Goal: Task Accomplishment & Management: Manage account settings

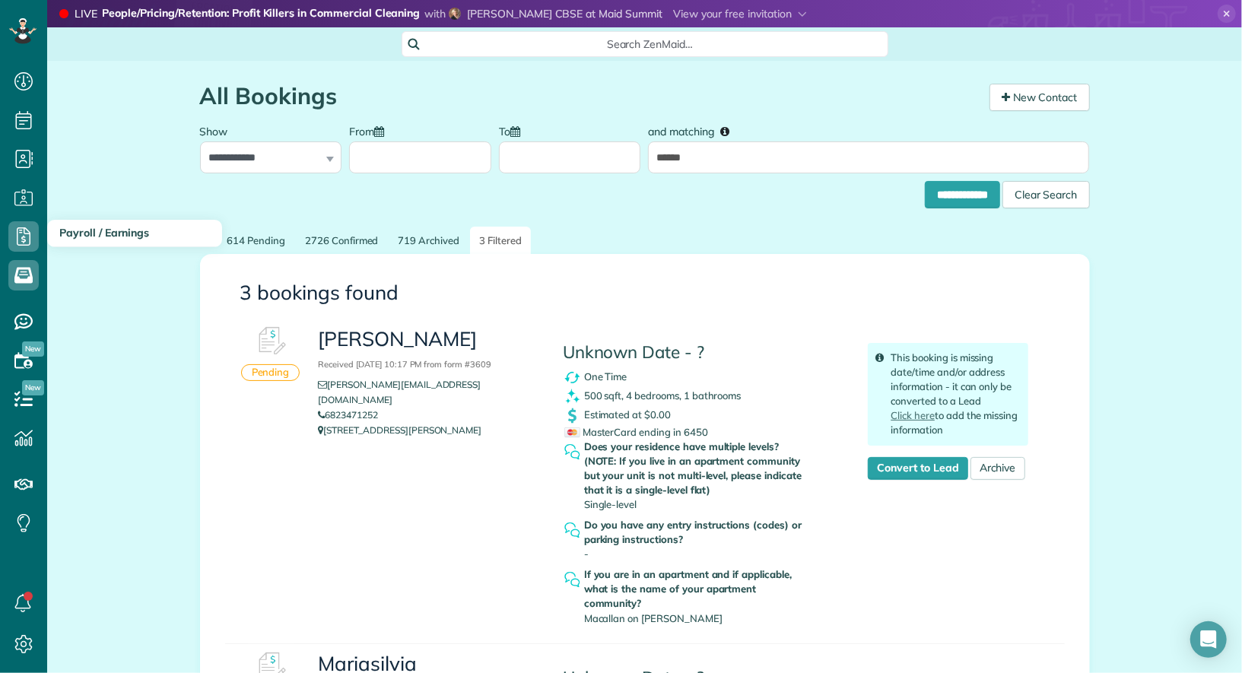
scroll to position [6, 6]
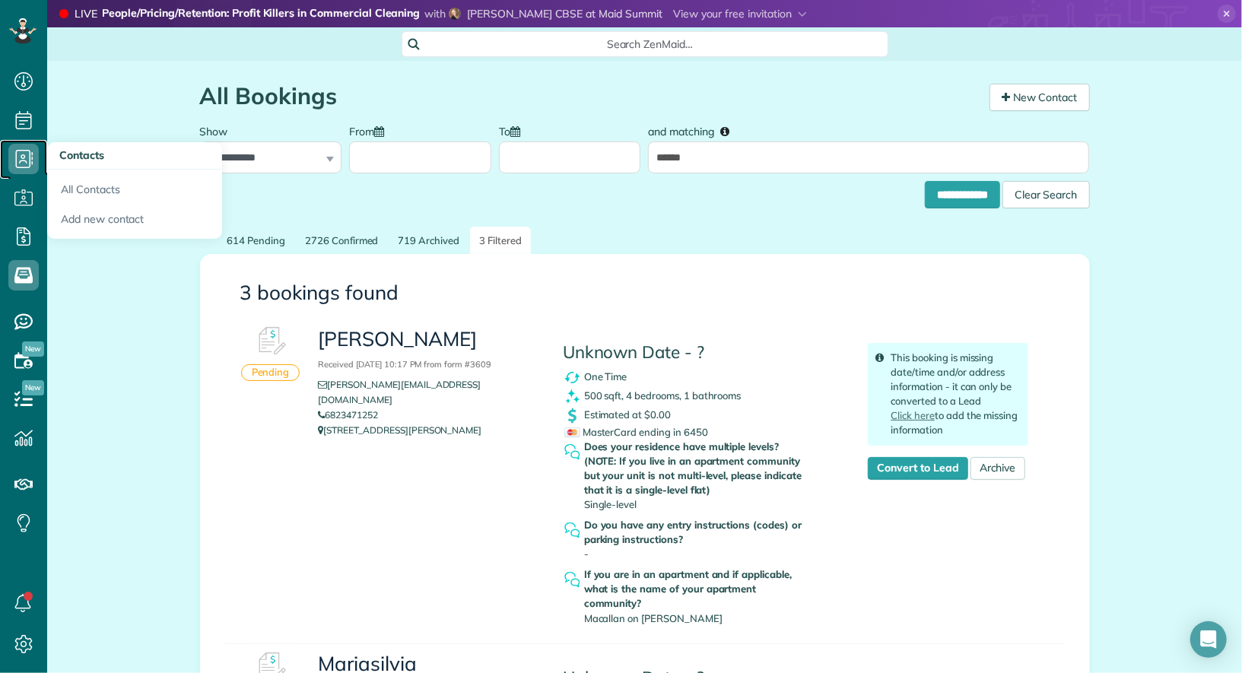
click at [30, 164] on icon at bounding box center [23, 159] width 30 height 30
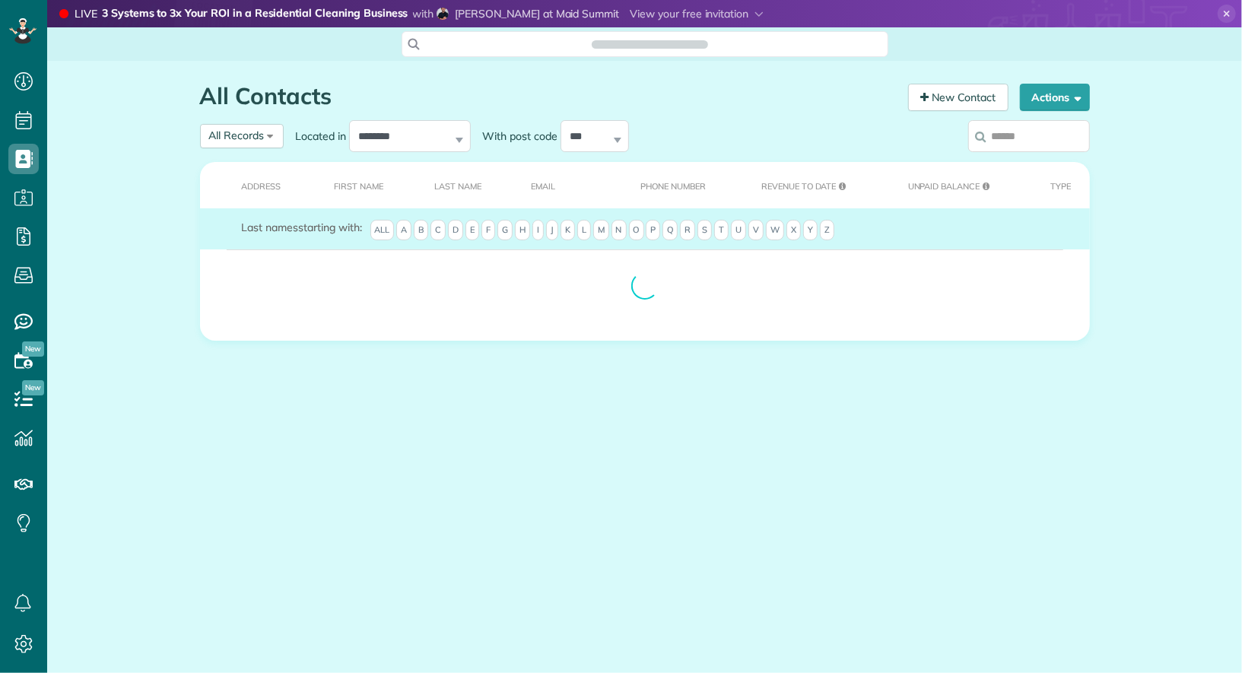
scroll to position [6, 6]
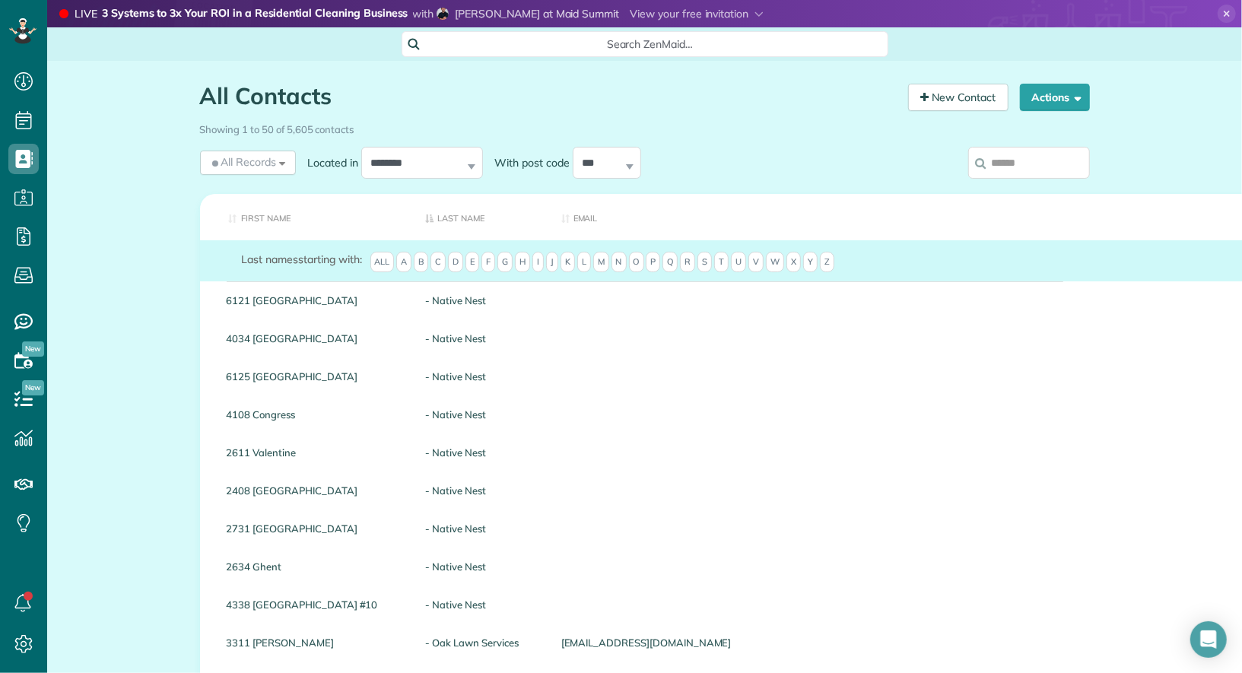
click at [1013, 157] on input "search" at bounding box center [1030, 163] width 122 height 32
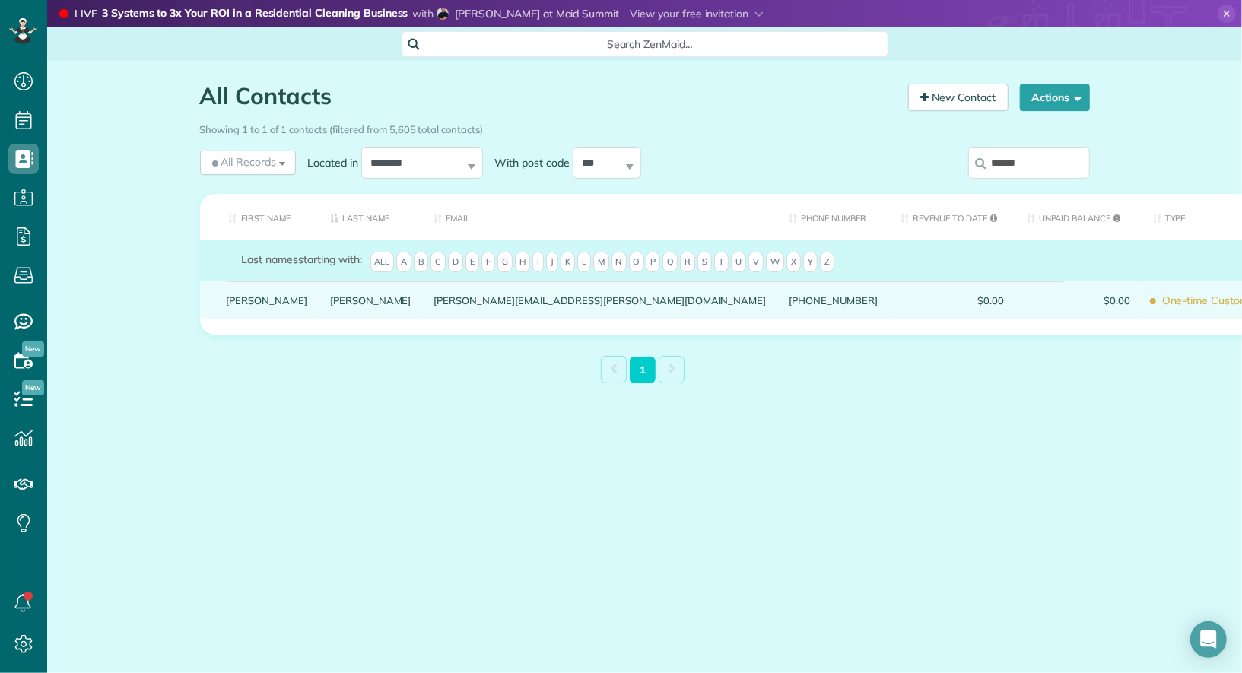
type input "******"
click at [240, 306] on link "Silvia" at bounding box center [267, 300] width 81 height 11
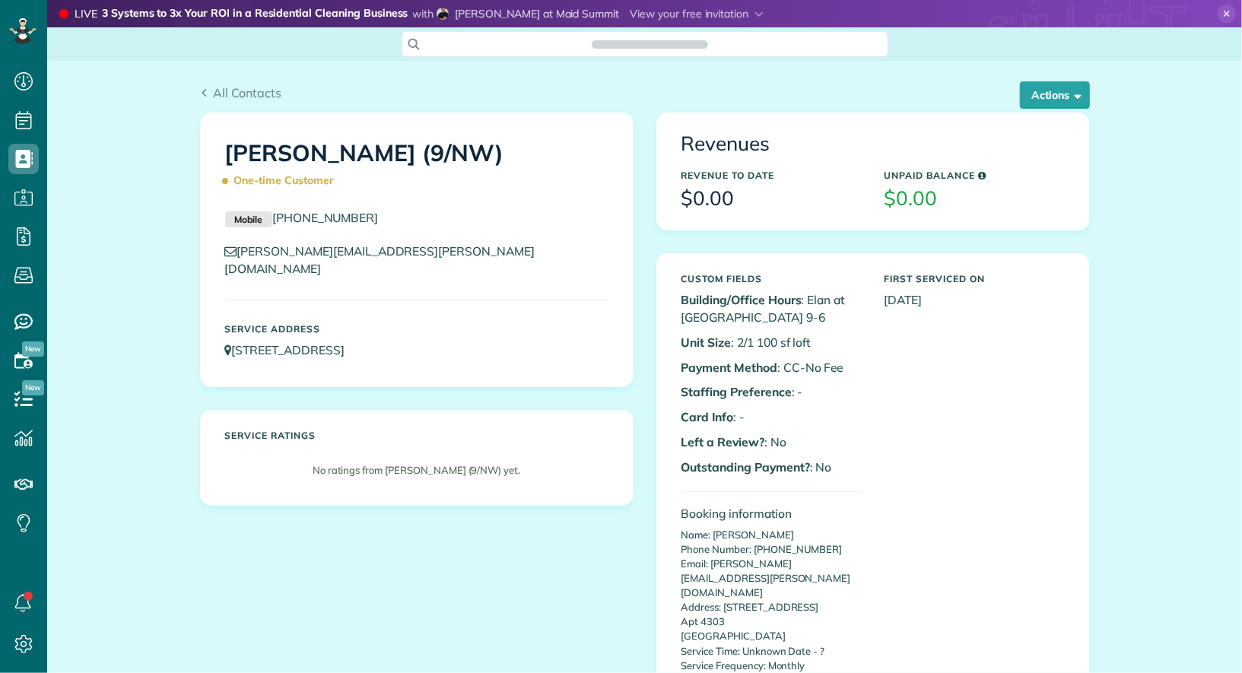
scroll to position [6, 6]
click at [1061, 99] on button "Actions" at bounding box center [1055, 94] width 70 height 27
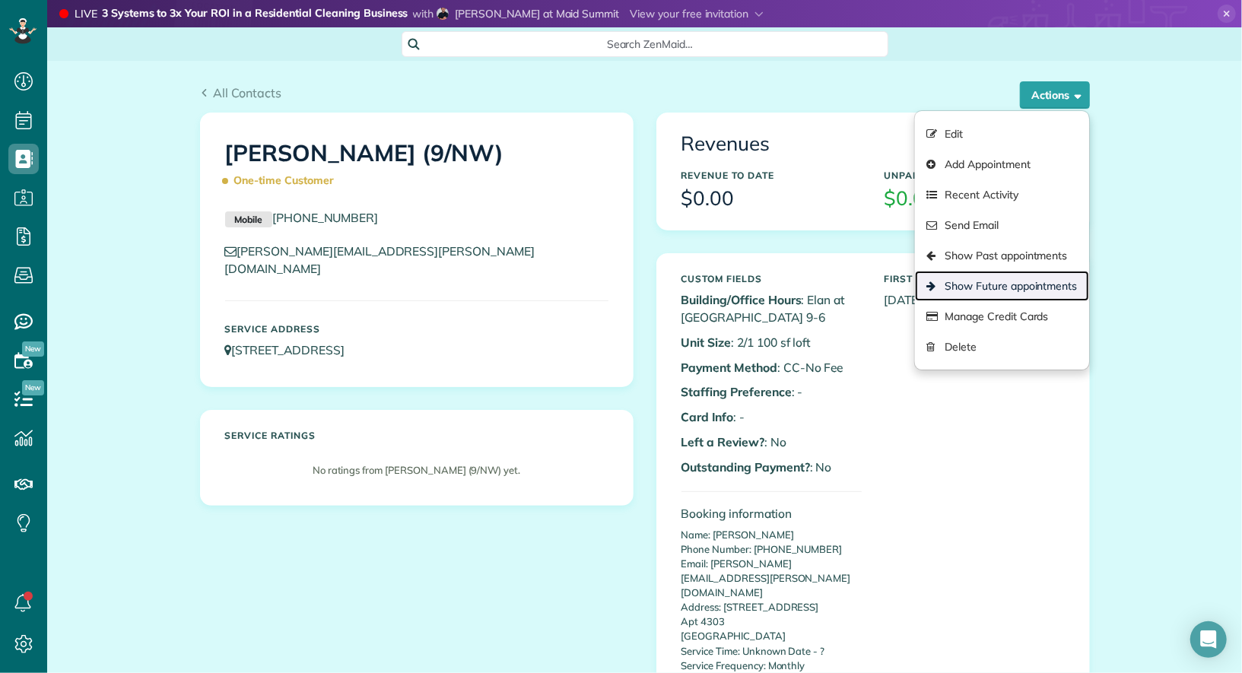
click at [1034, 297] on link "Show Future appointments" at bounding box center [1001, 286] width 173 height 30
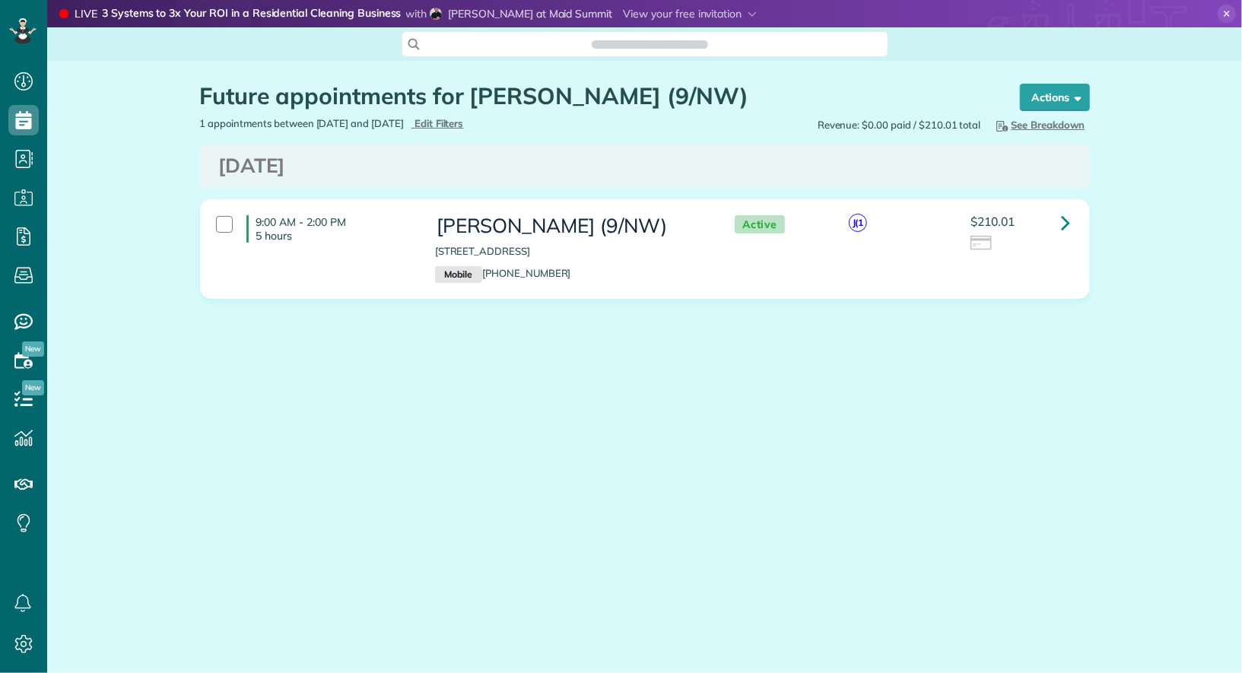
scroll to position [673, 46]
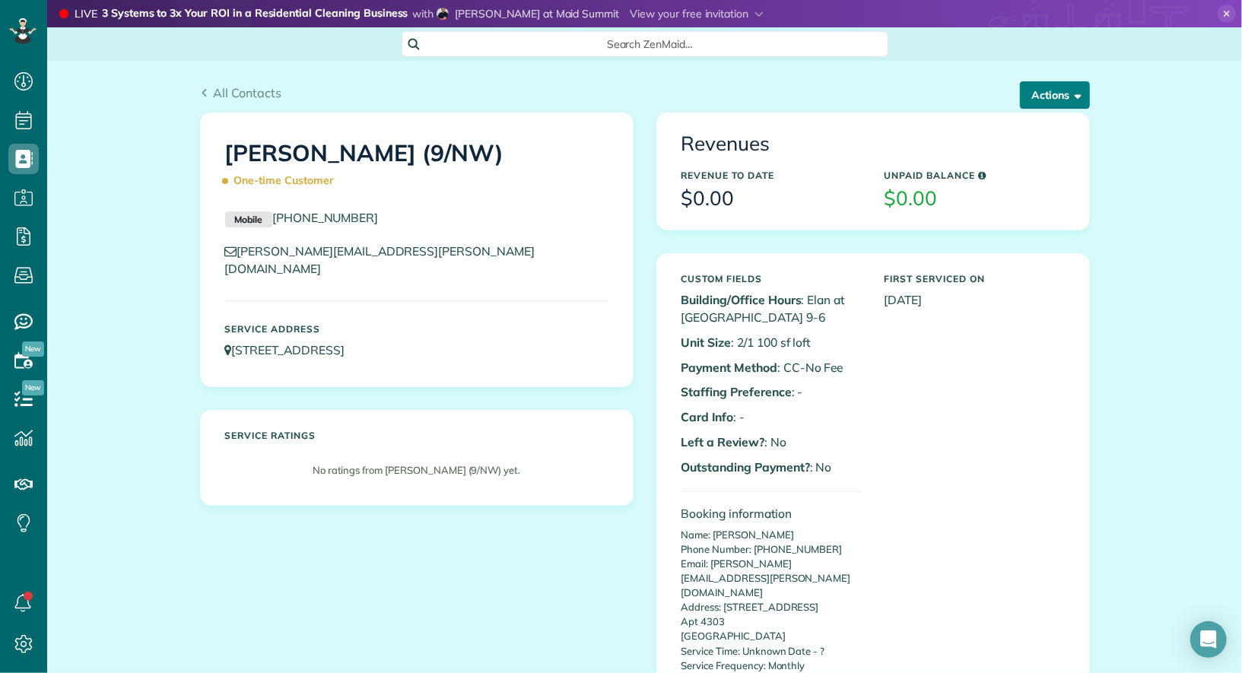
click at [1068, 108] on button "Actions" at bounding box center [1055, 94] width 70 height 27
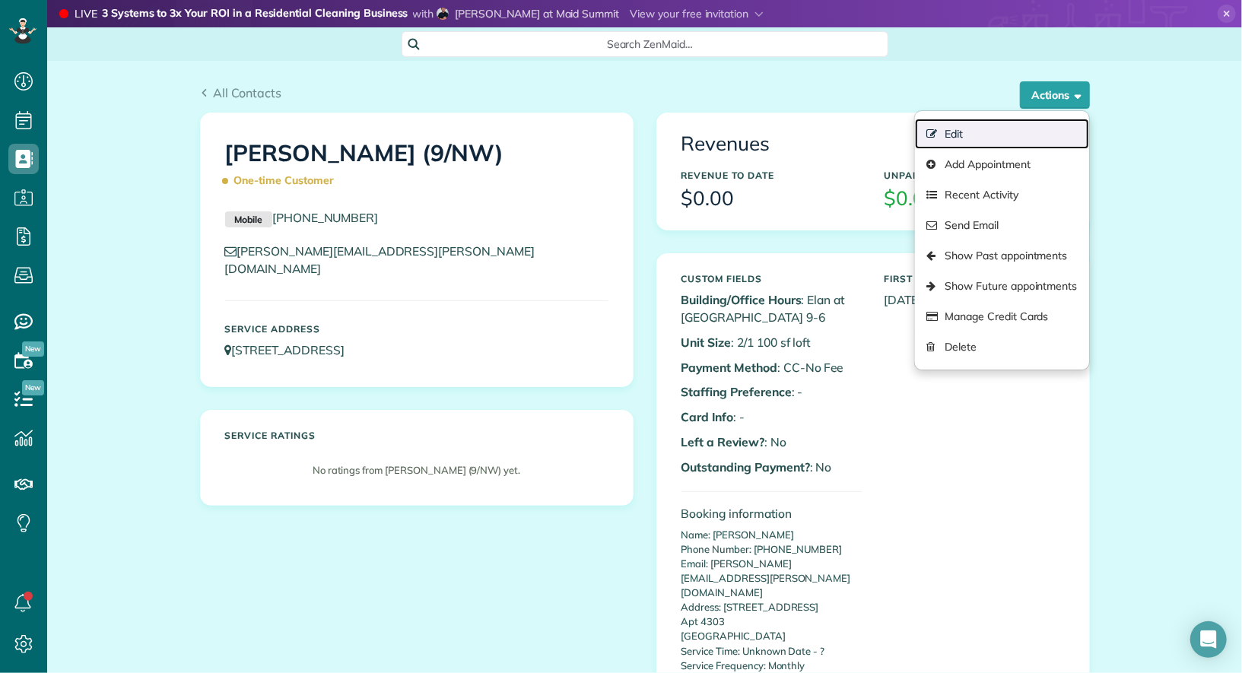
click at [1038, 132] on link "Edit" at bounding box center [1001, 134] width 173 height 30
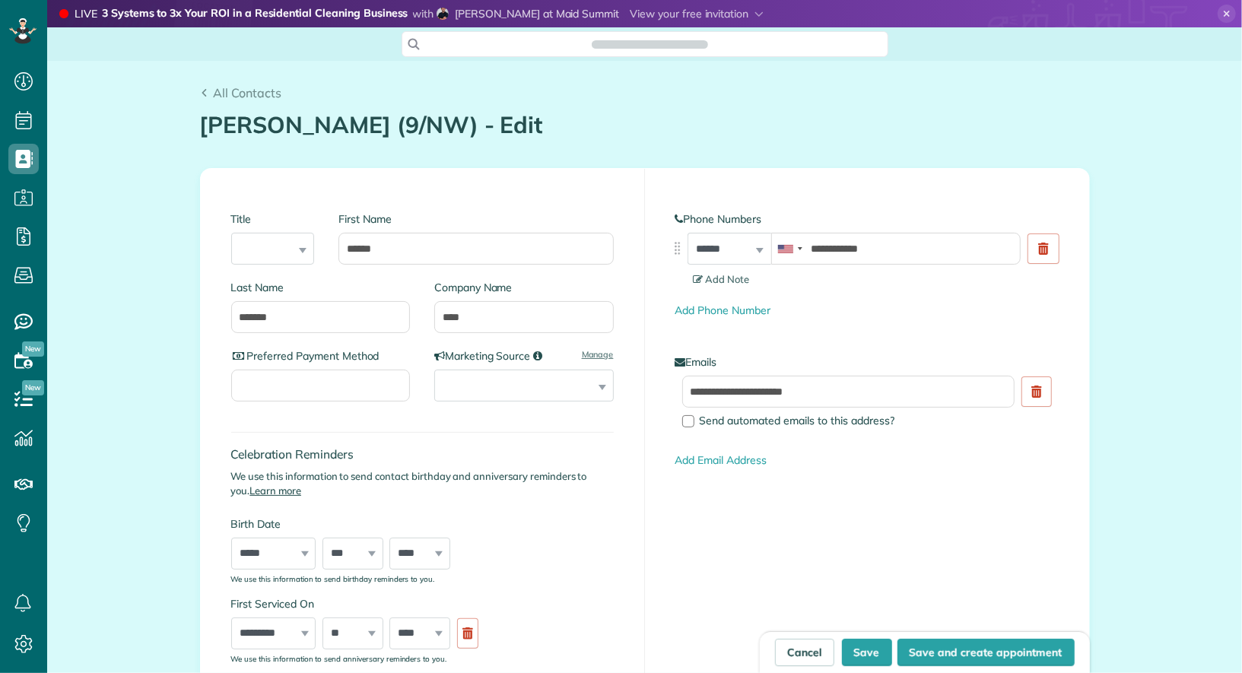
type input "**********"
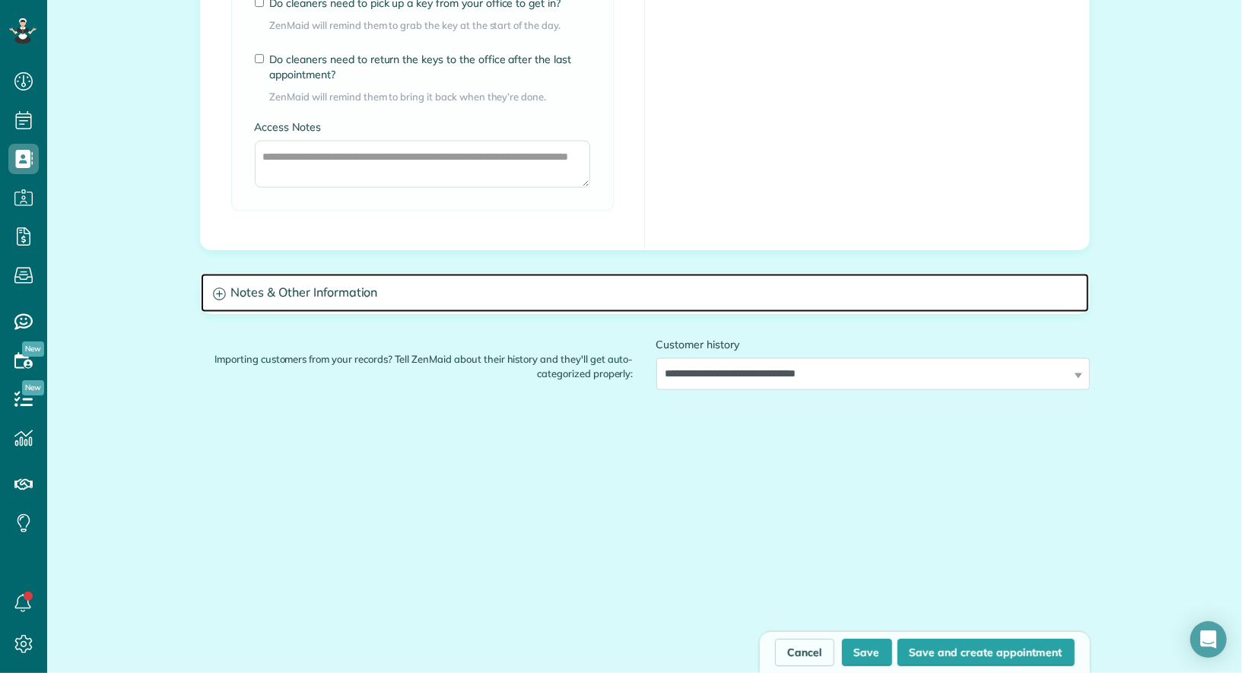
click at [301, 294] on h3 "Notes & Other Information" at bounding box center [645, 293] width 889 height 39
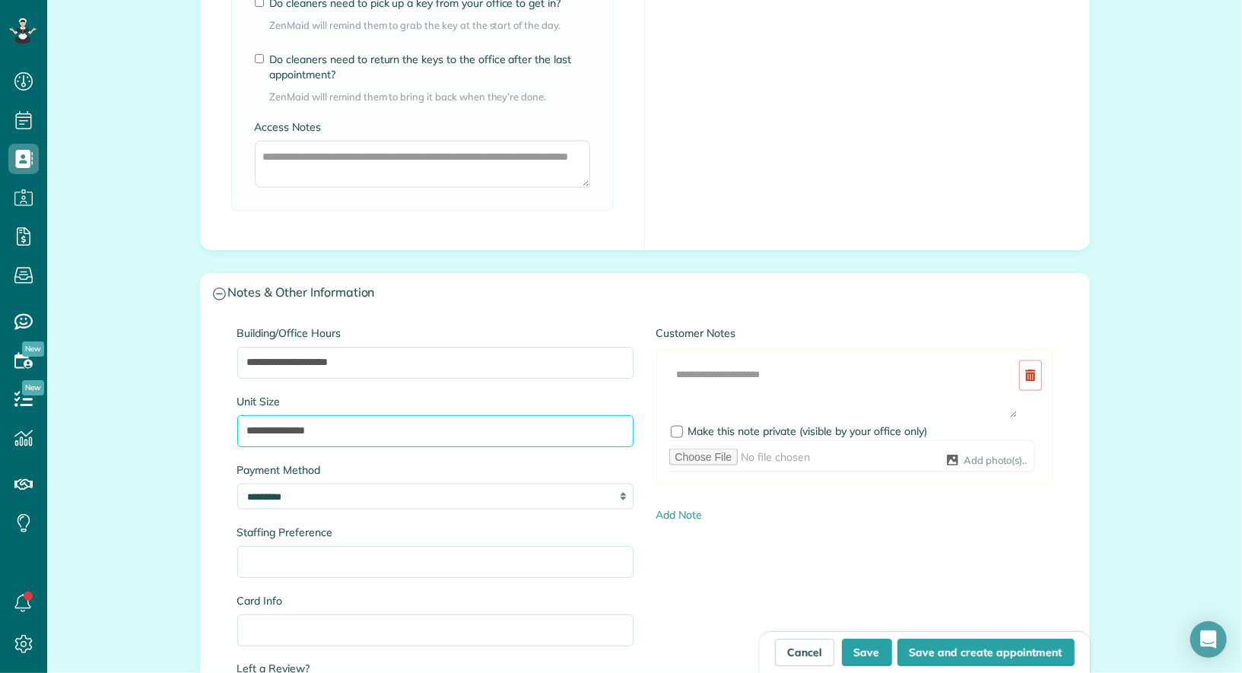
click at [271, 430] on input "**********" at bounding box center [435, 431] width 396 height 32
type input "**********"
click at [886, 665] on button "Save" at bounding box center [867, 652] width 50 height 27
type input "**********"
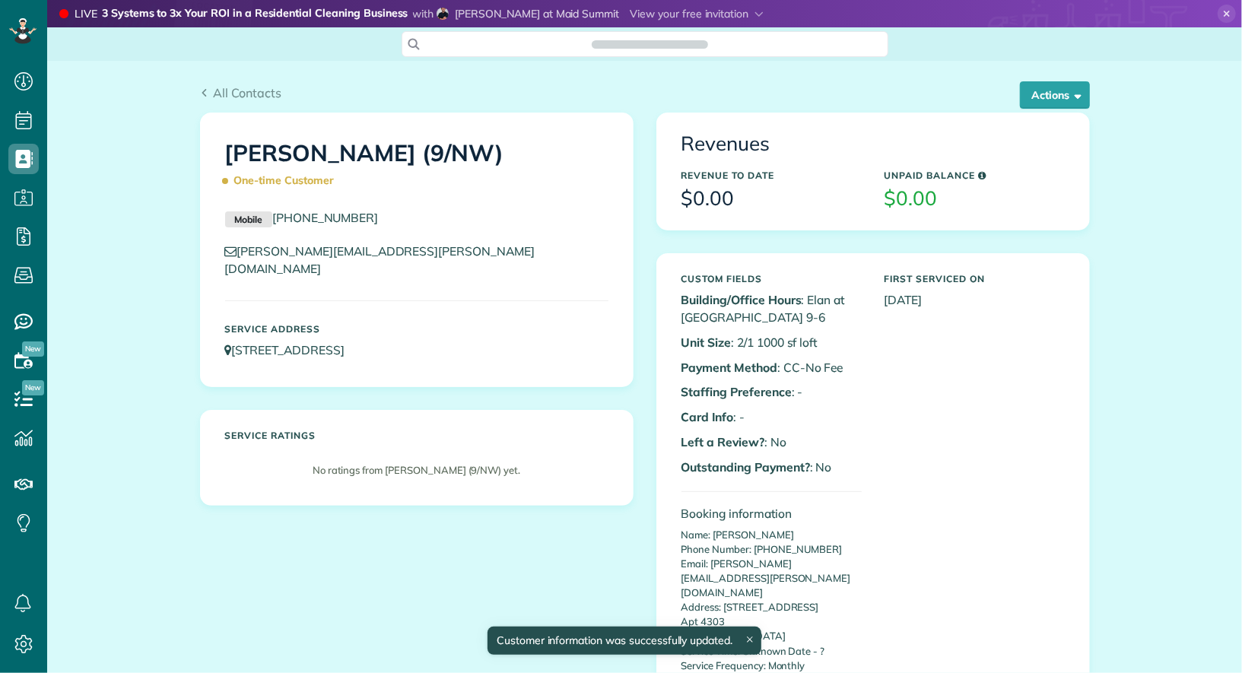
scroll to position [673, 46]
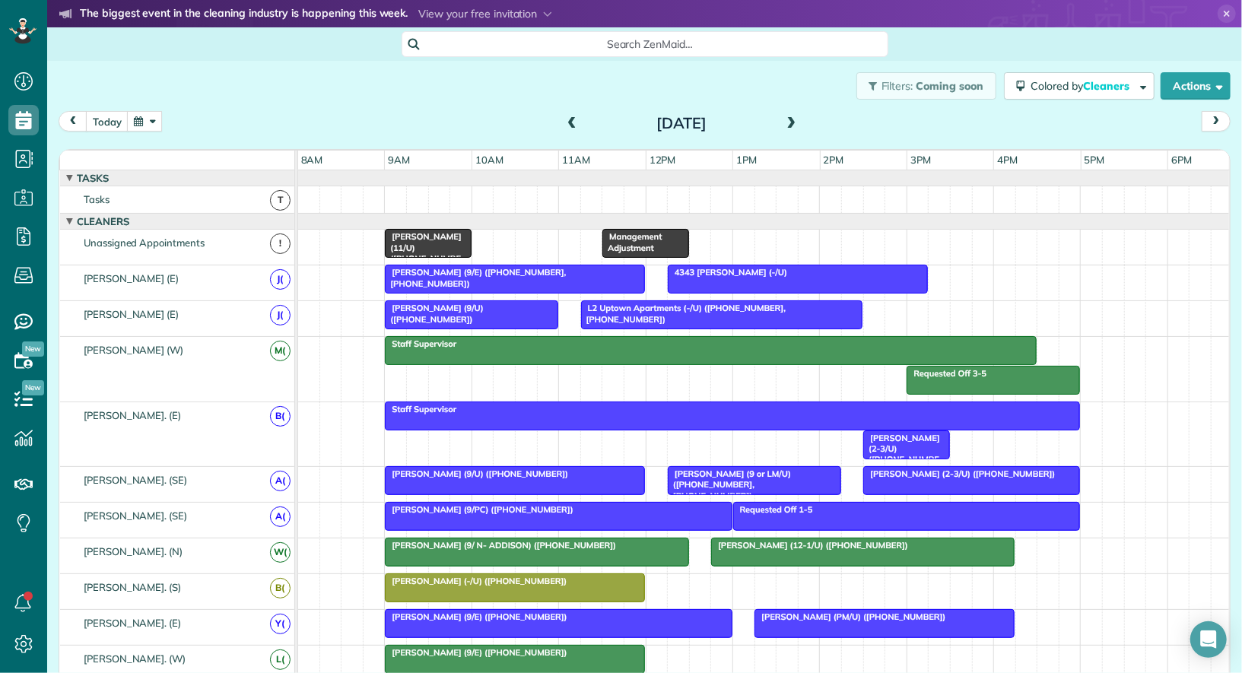
scroll to position [420, 0]
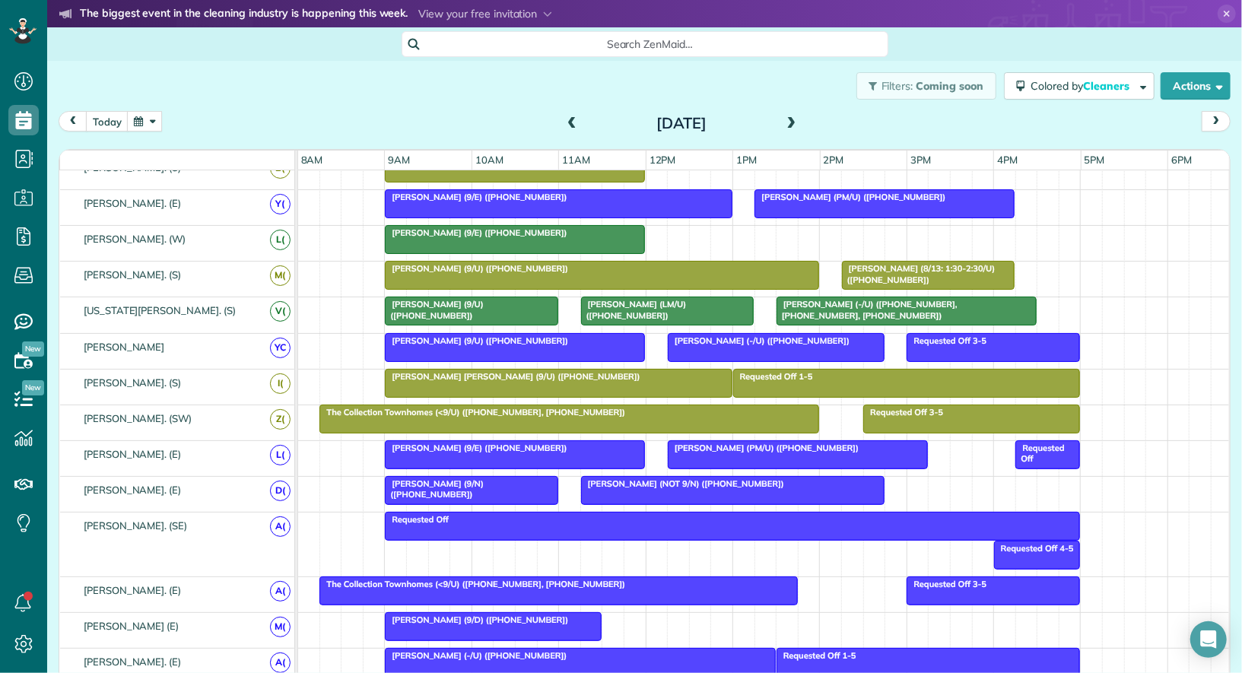
click at [790, 122] on span at bounding box center [792, 124] width 17 height 14
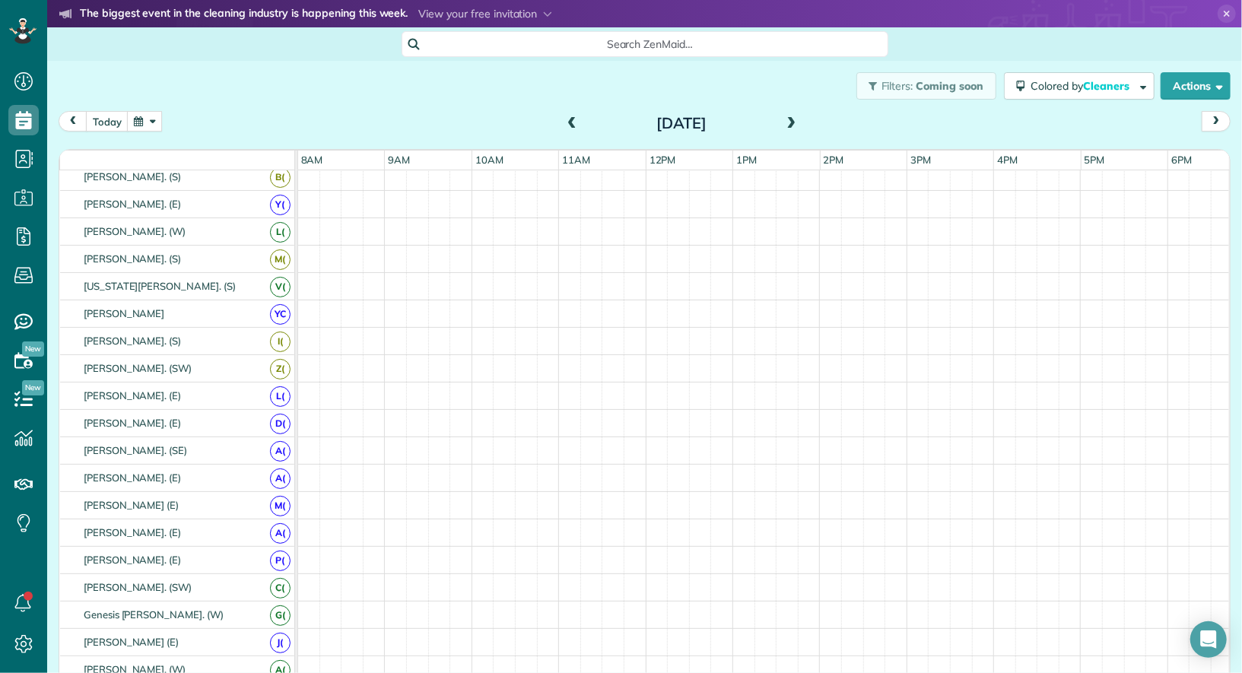
click at [572, 120] on span at bounding box center [572, 124] width 17 height 14
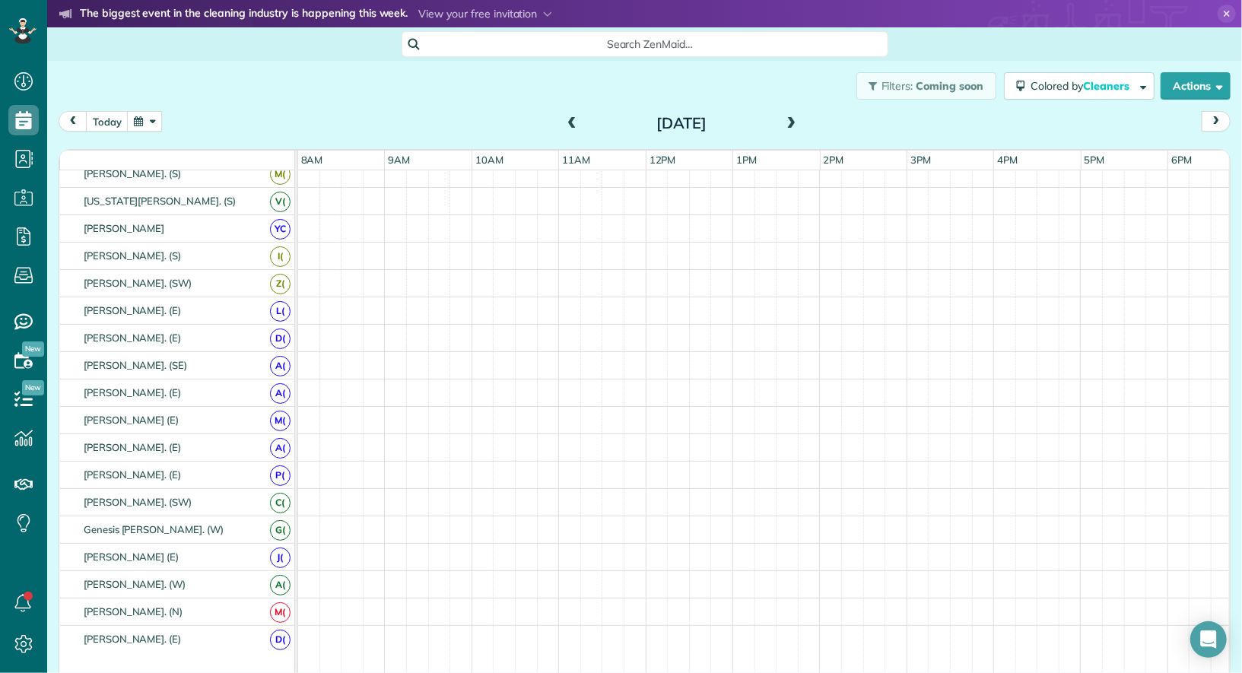
scroll to position [509, 0]
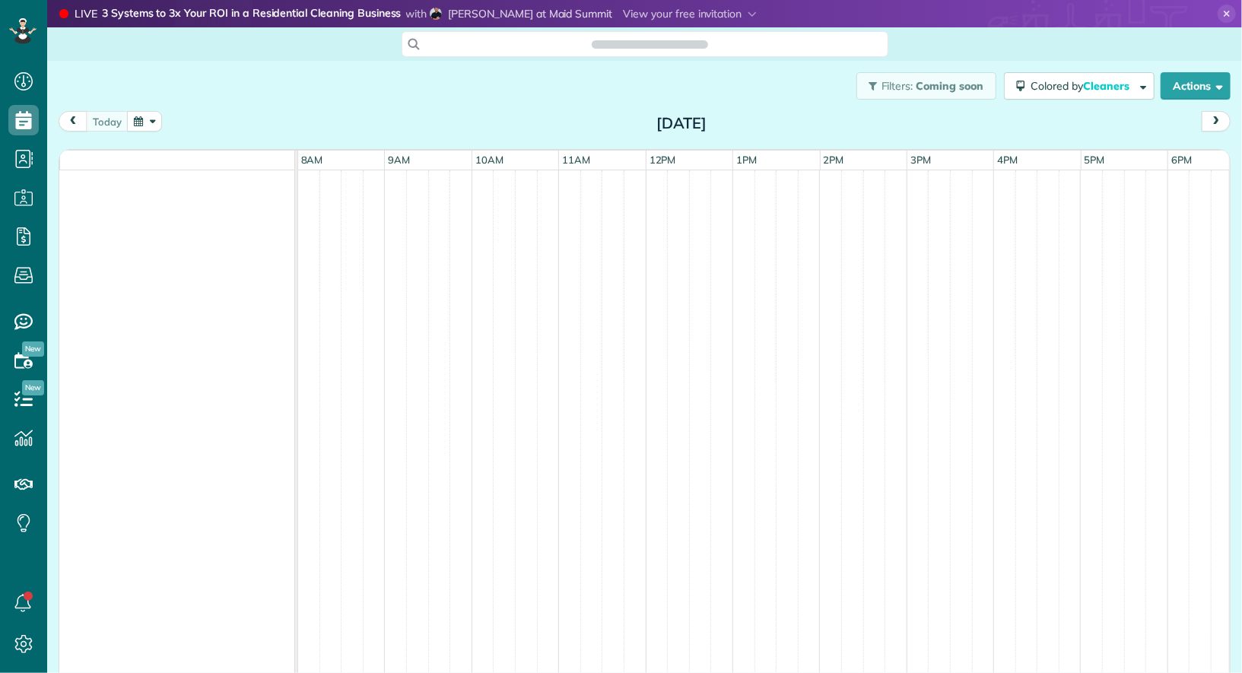
scroll to position [6, 6]
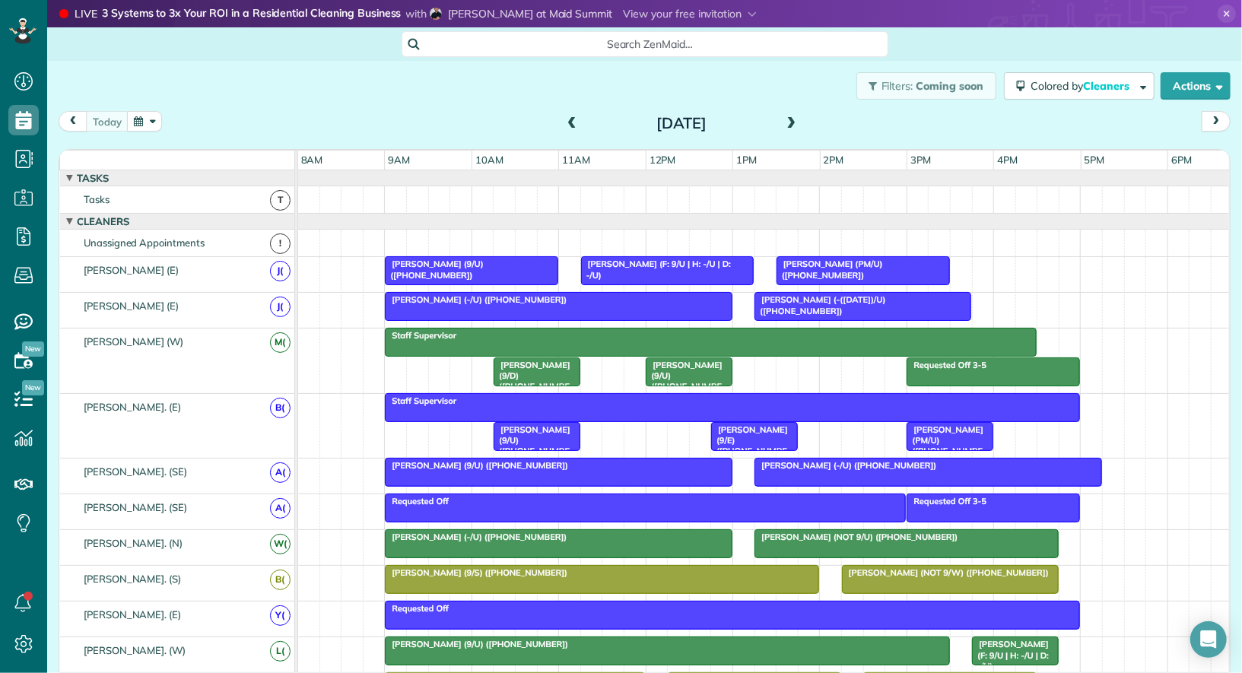
click at [791, 123] on span at bounding box center [792, 124] width 17 height 14
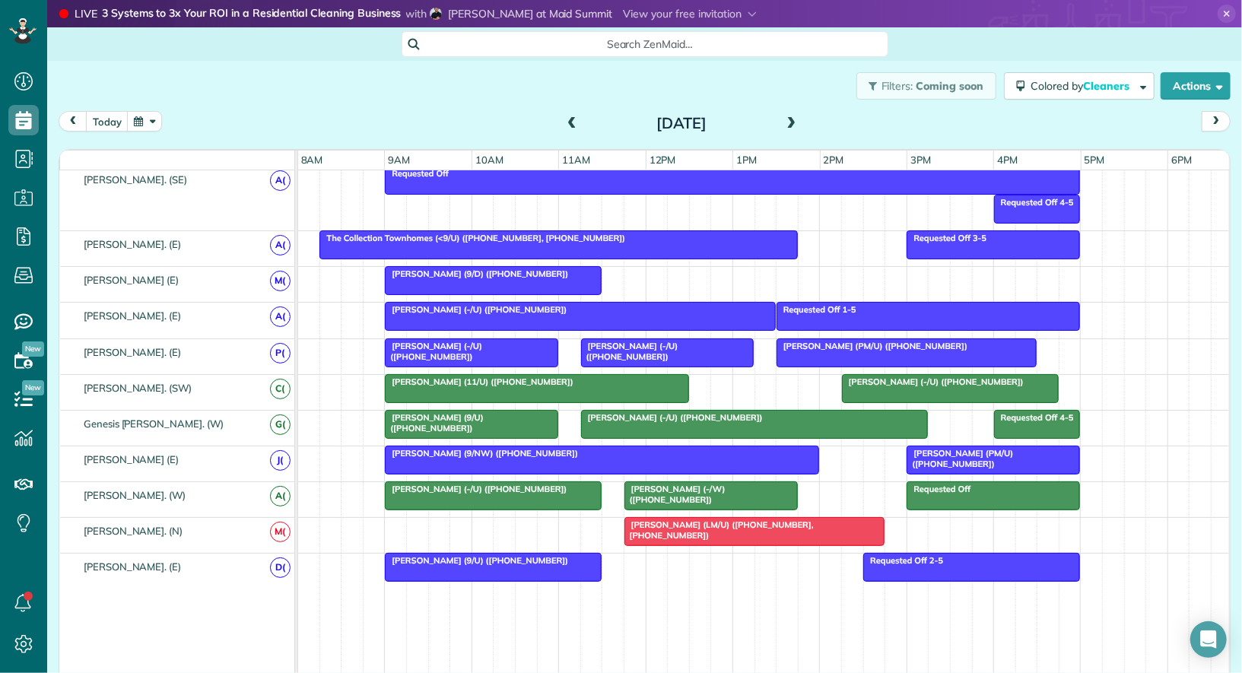
scroll to position [752, 0]
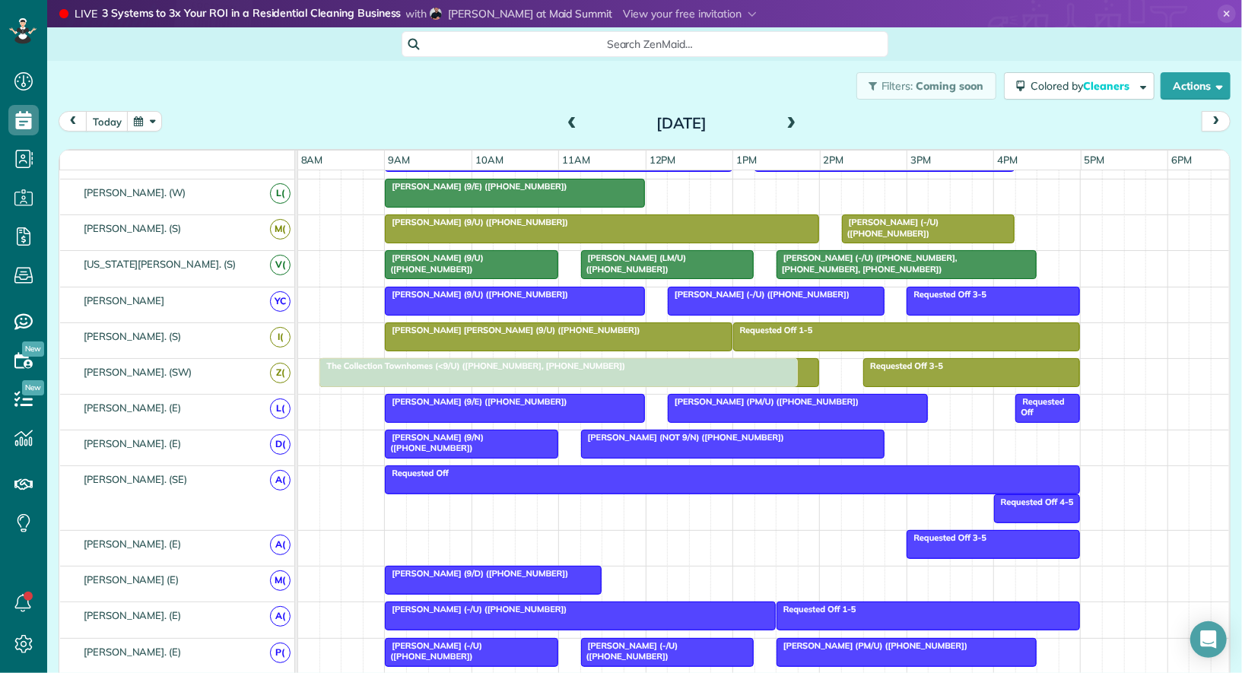
drag, startPoint x: 600, startPoint y: 539, endPoint x: 602, endPoint y: 382, distance: 157.5
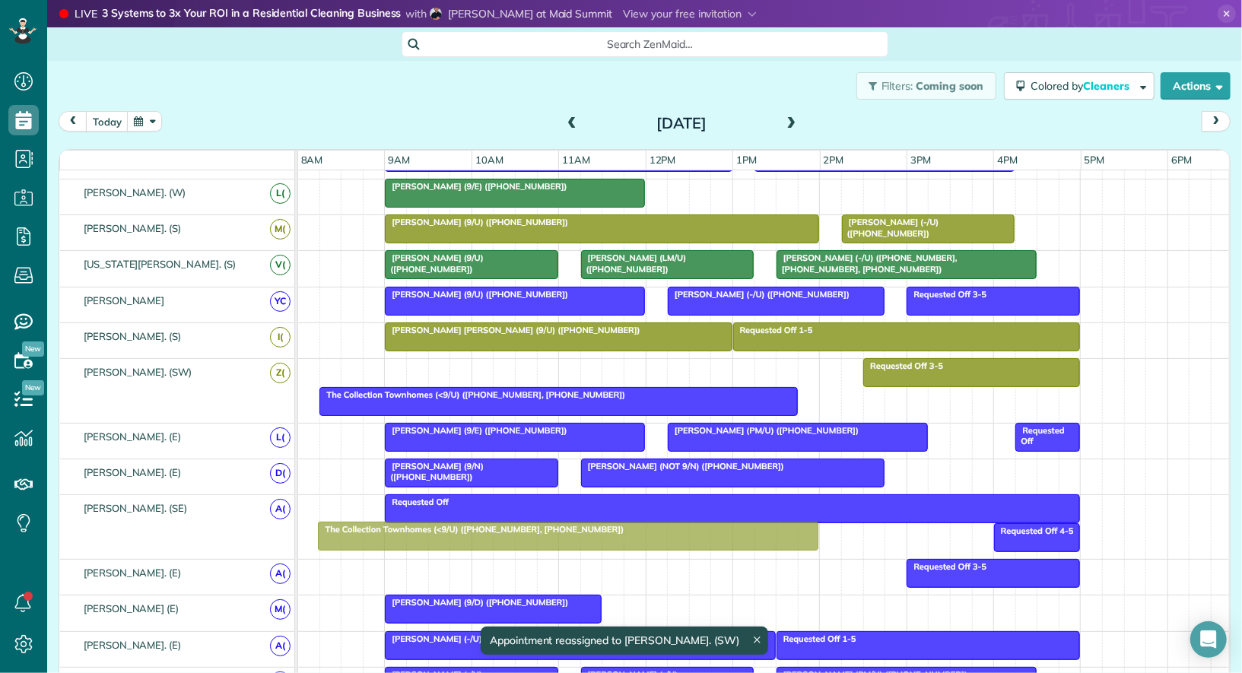
drag, startPoint x: 593, startPoint y: 363, endPoint x: 593, endPoint y: 533, distance: 170.4
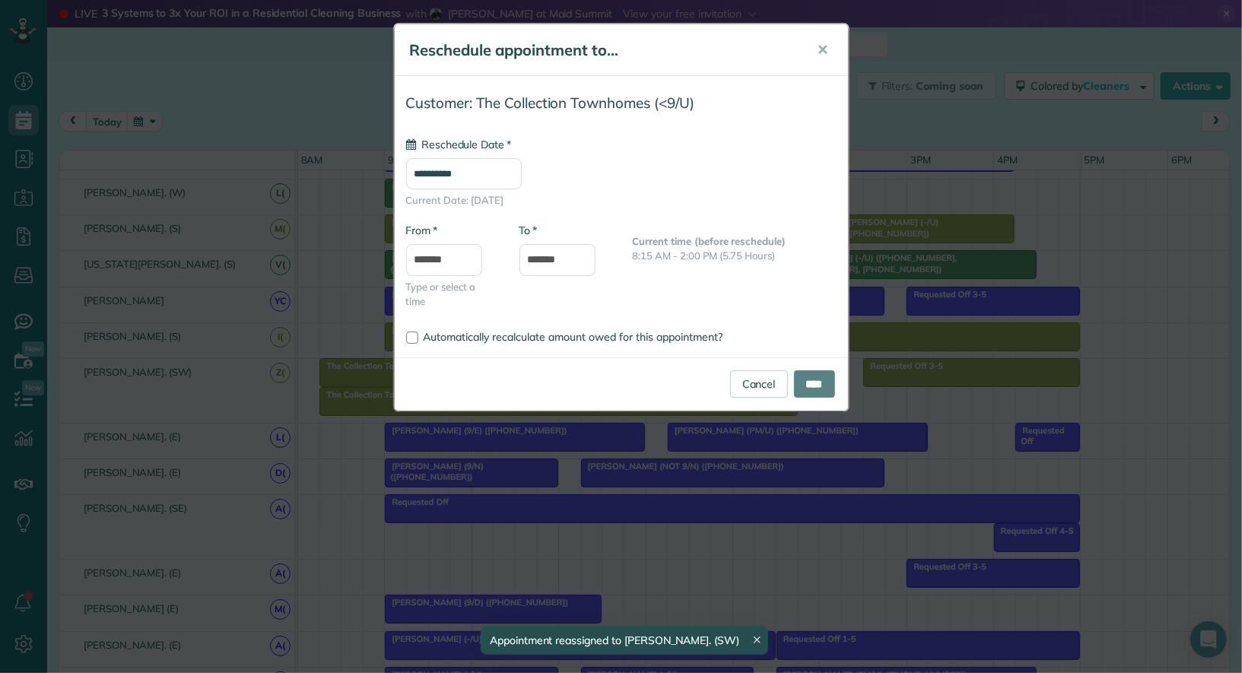
type input "**********"
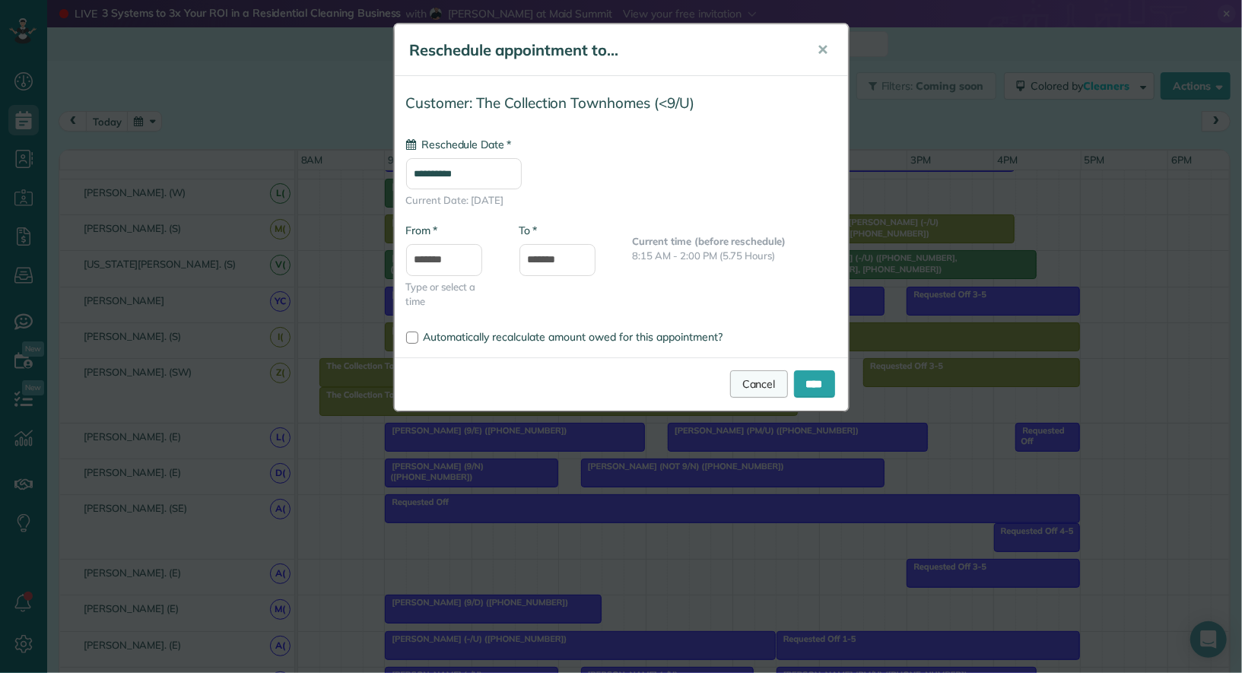
click at [755, 378] on link "Cancel" at bounding box center [759, 384] width 58 height 27
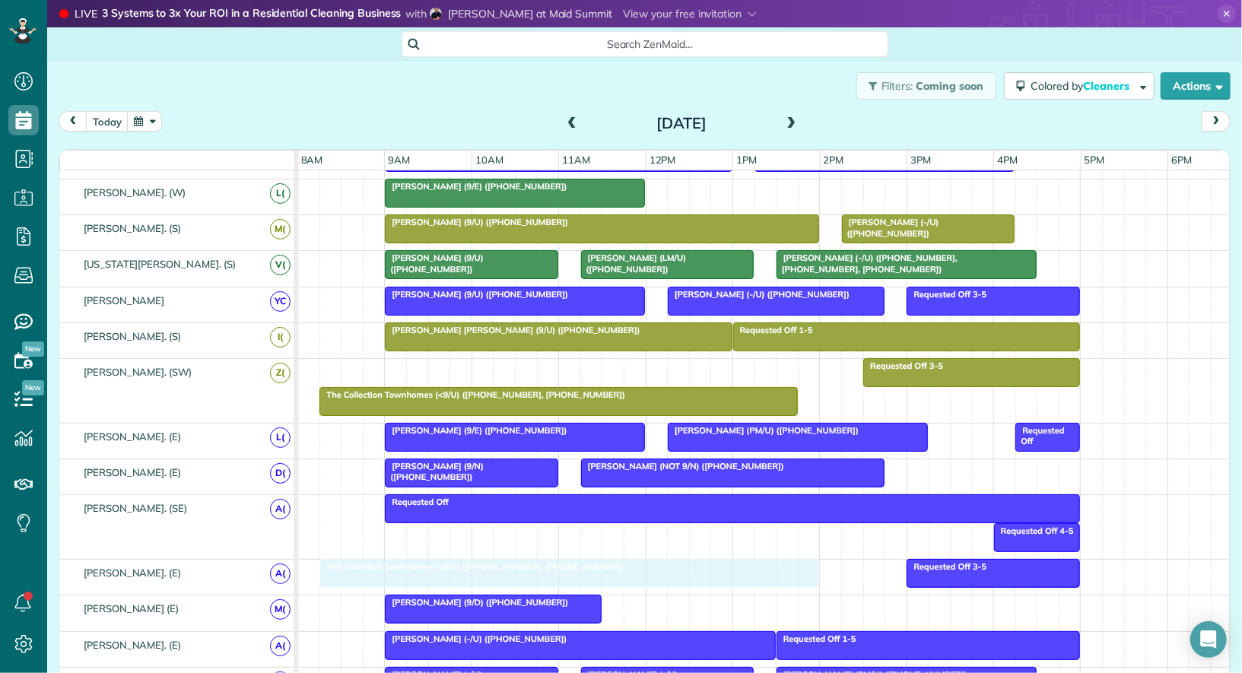
drag, startPoint x: 444, startPoint y: 364, endPoint x: 444, endPoint y: 570, distance: 206.2
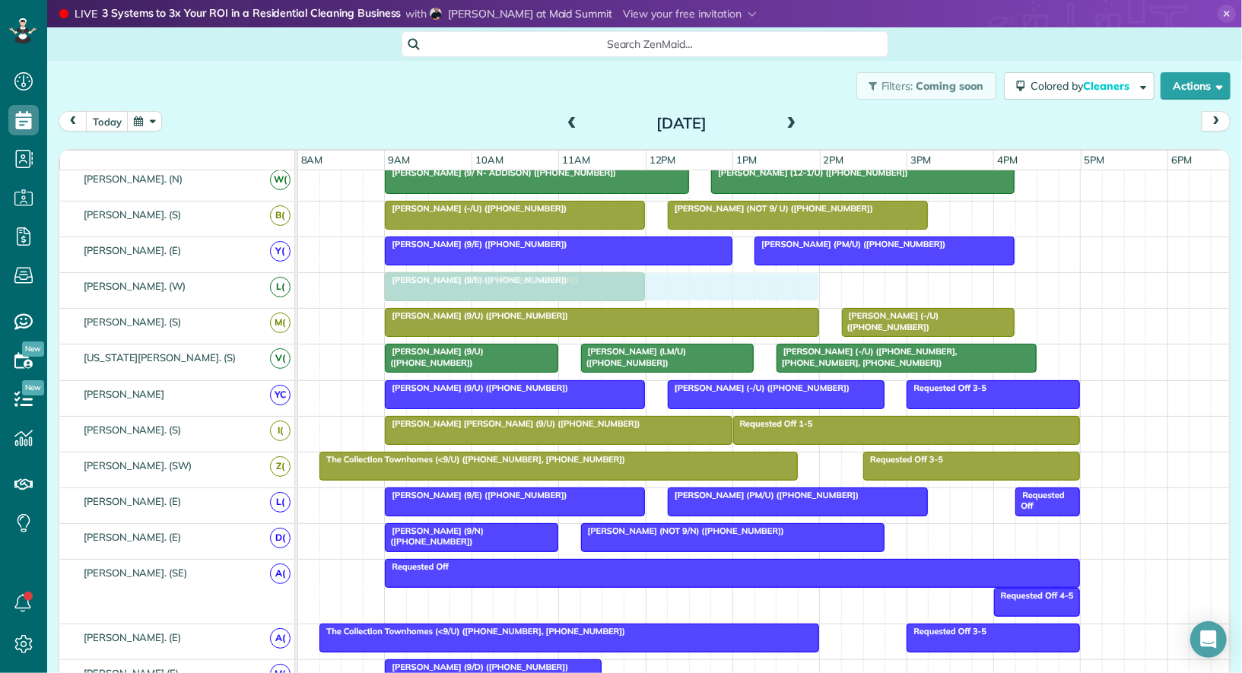
drag, startPoint x: 479, startPoint y: 427, endPoint x: 484, endPoint y: 265, distance: 162.1
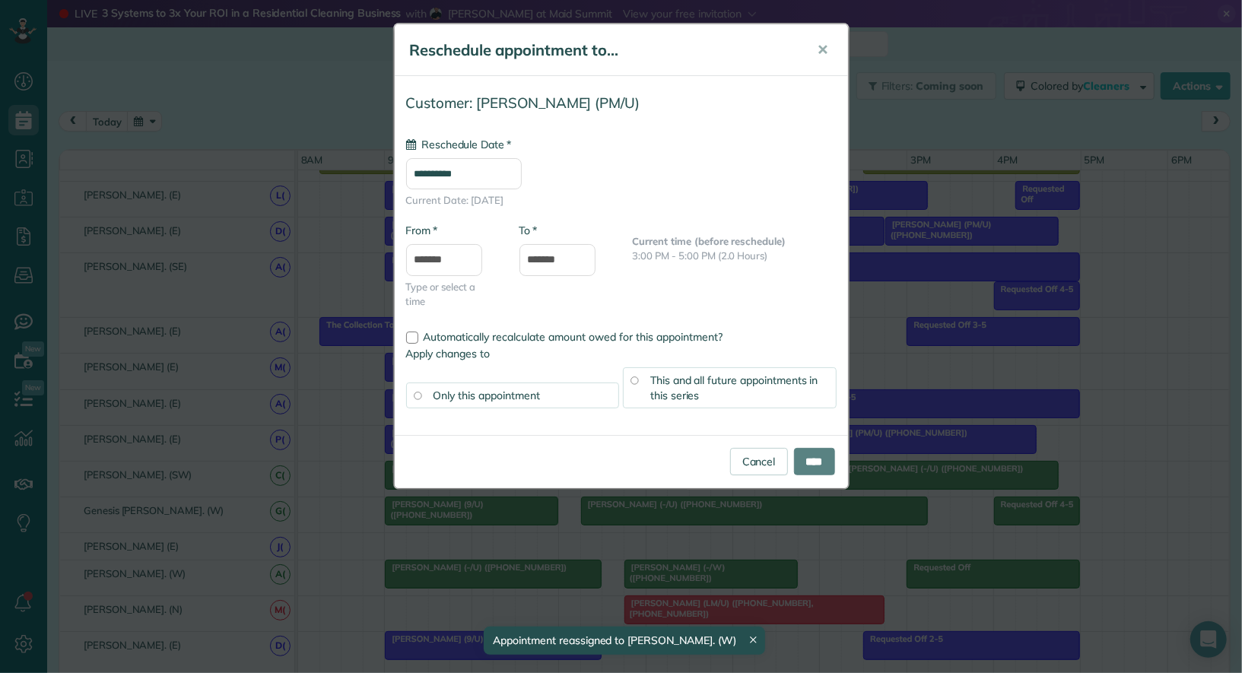
drag, startPoint x: 922, startPoint y: 536, endPoint x: 883, endPoint y: 192, distance: 346.2
type input "**********"
click at [757, 453] on link "Cancel" at bounding box center [759, 461] width 58 height 27
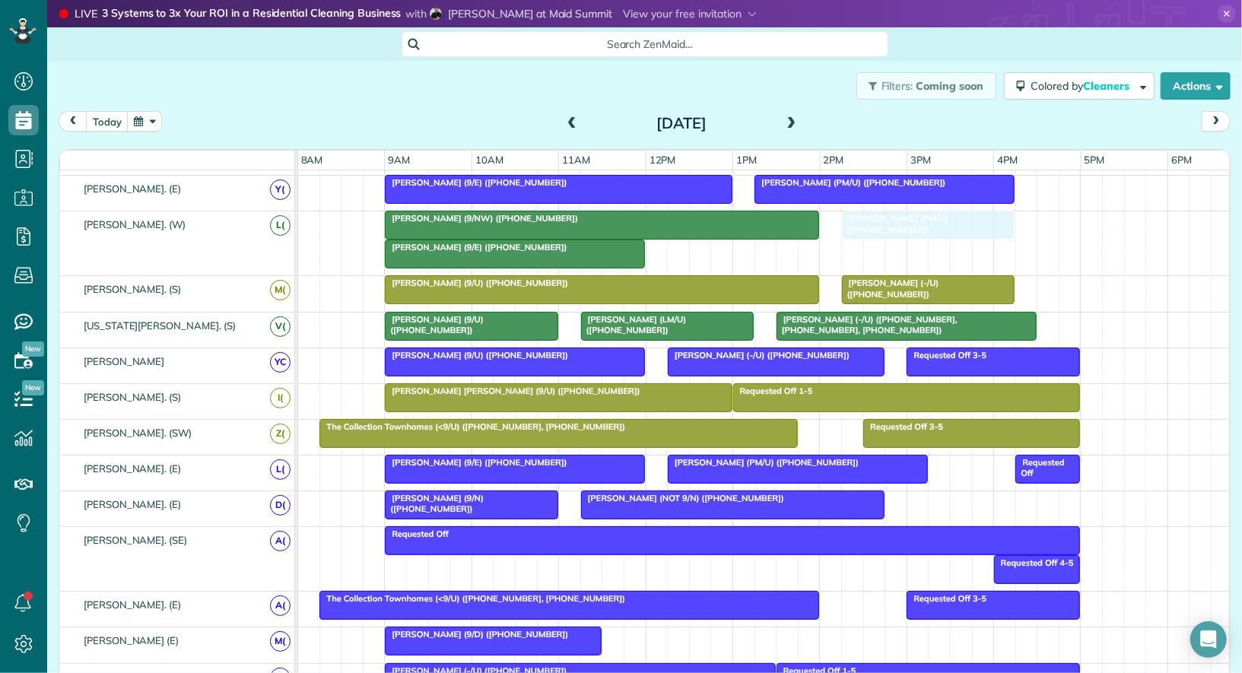
drag, startPoint x: 932, startPoint y: 535, endPoint x: 872, endPoint y: 215, distance: 325.9
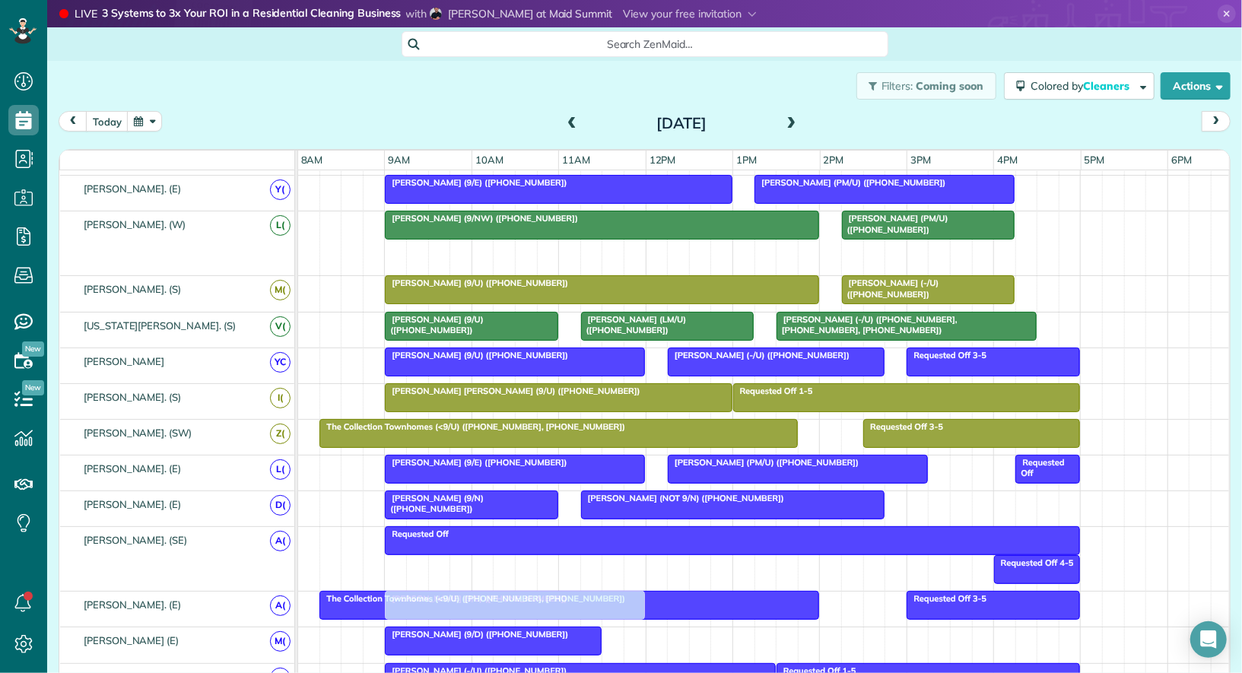
drag, startPoint x: 486, startPoint y: 247, endPoint x: 488, endPoint y: 597, distance: 350.0
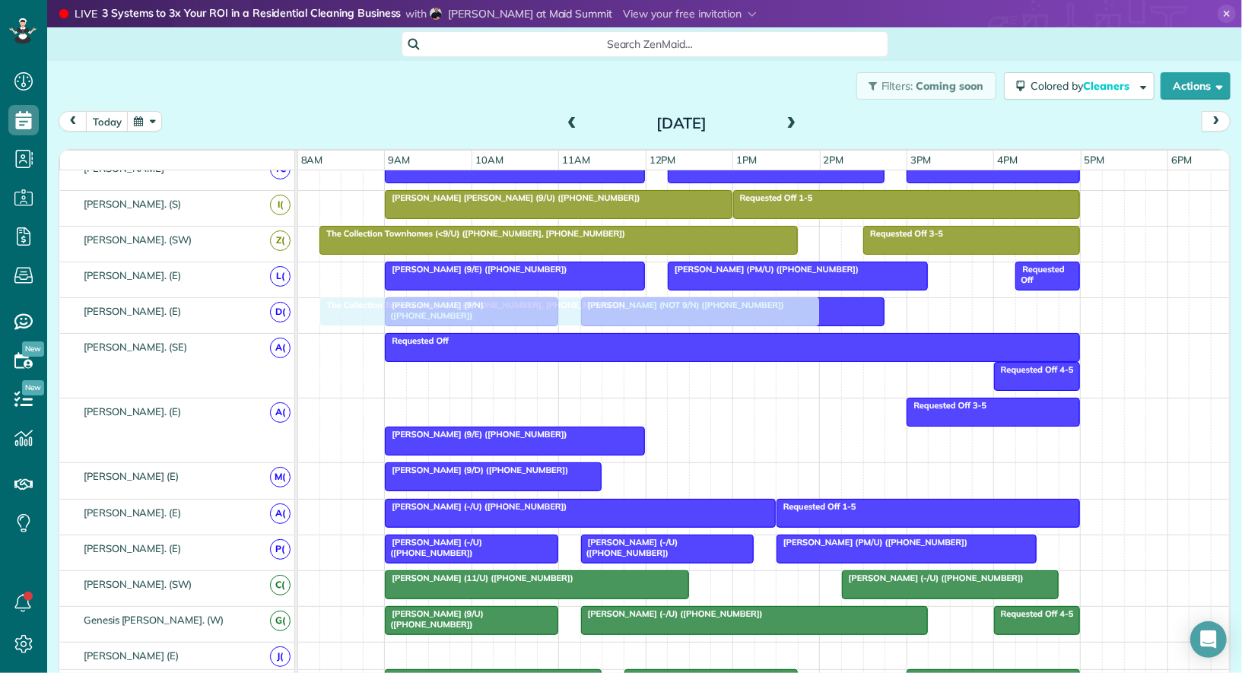
drag, startPoint x: 490, startPoint y: 400, endPoint x: 495, endPoint y: 317, distance: 83.1
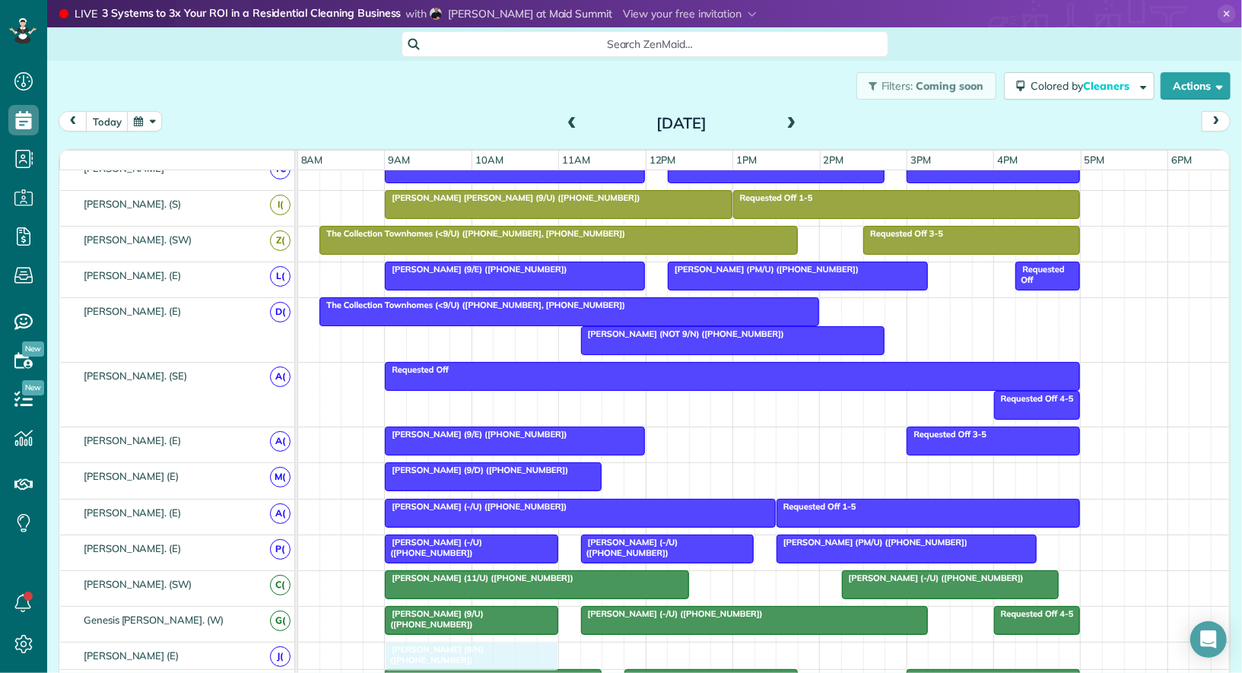
drag, startPoint x: 473, startPoint y: 329, endPoint x: 476, endPoint y: 649, distance: 320.3
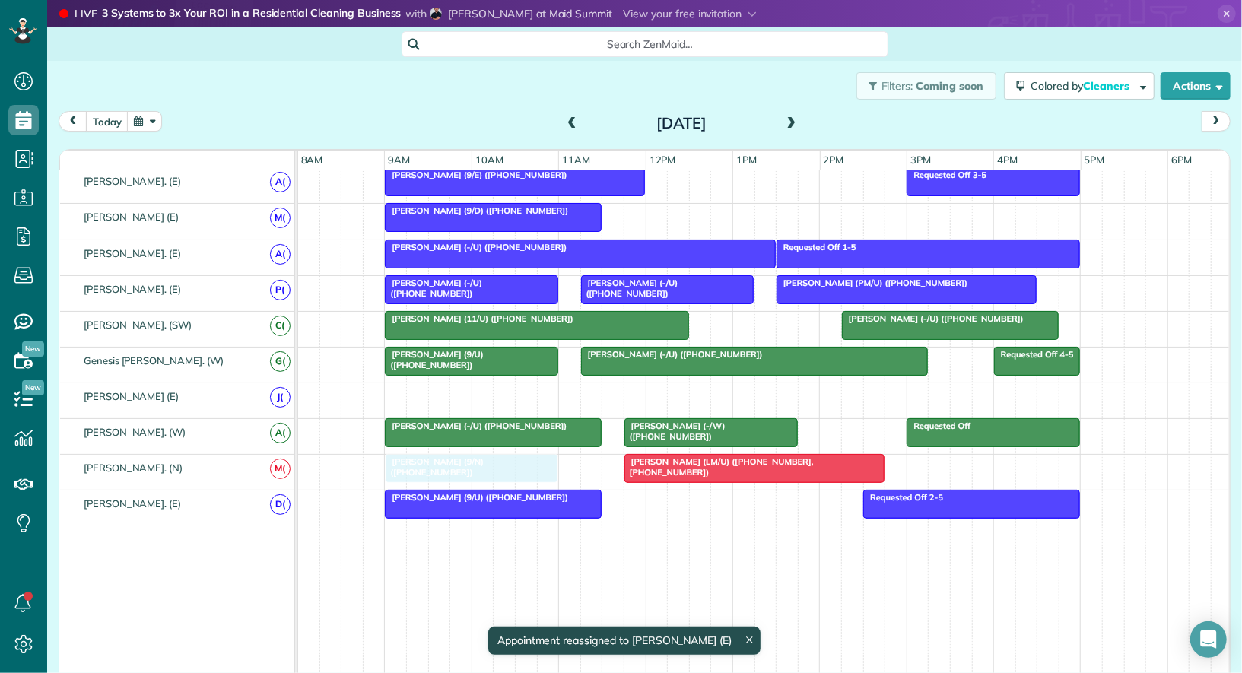
drag, startPoint x: 455, startPoint y: 383, endPoint x: 453, endPoint y: 453, distance: 69.3
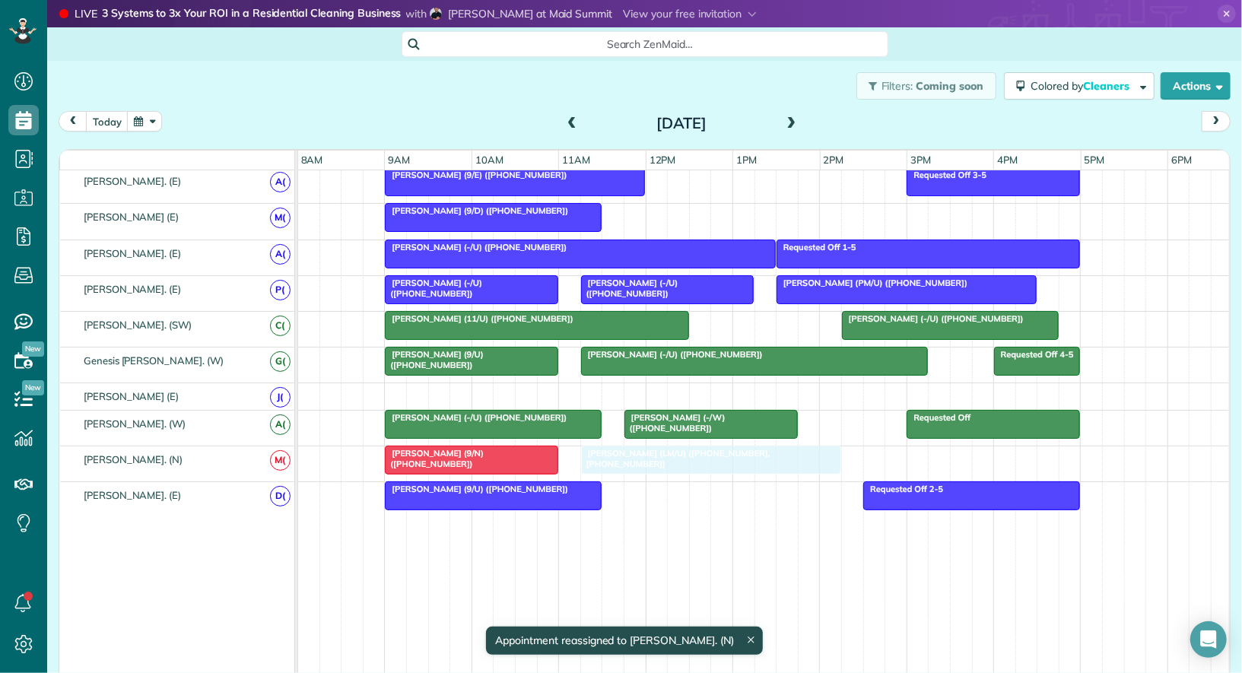
drag, startPoint x: 663, startPoint y: 450, endPoint x: 611, endPoint y: 451, distance: 51.8
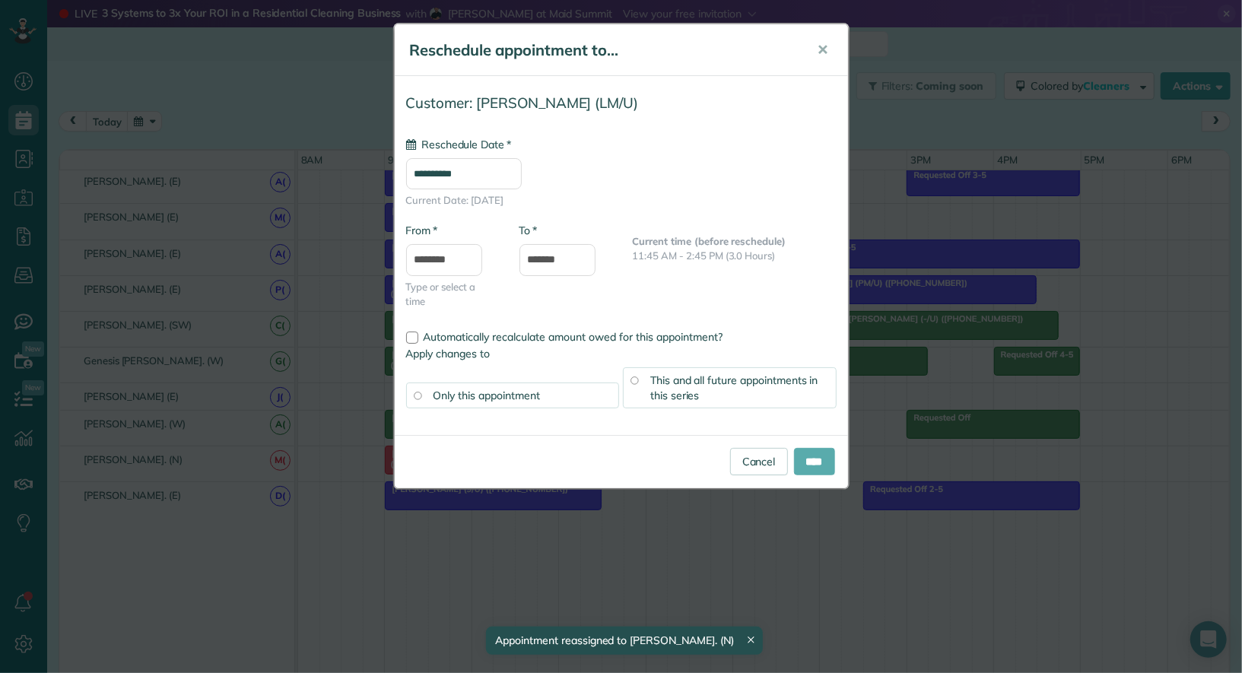
type input "**********"
click at [810, 450] on input "****" at bounding box center [814, 461] width 41 height 27
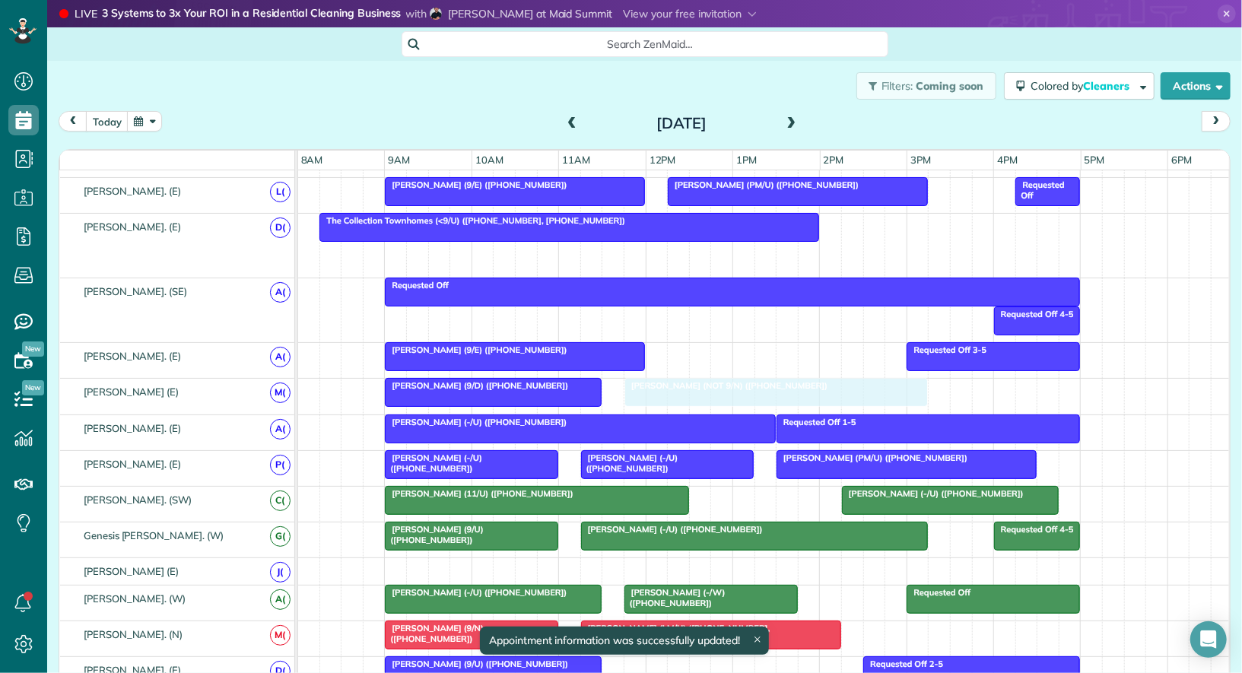
drag, startPoint x: 647, startPoint y: 242, endPoint x: 701, endPoint y: 396, distance: 163.6
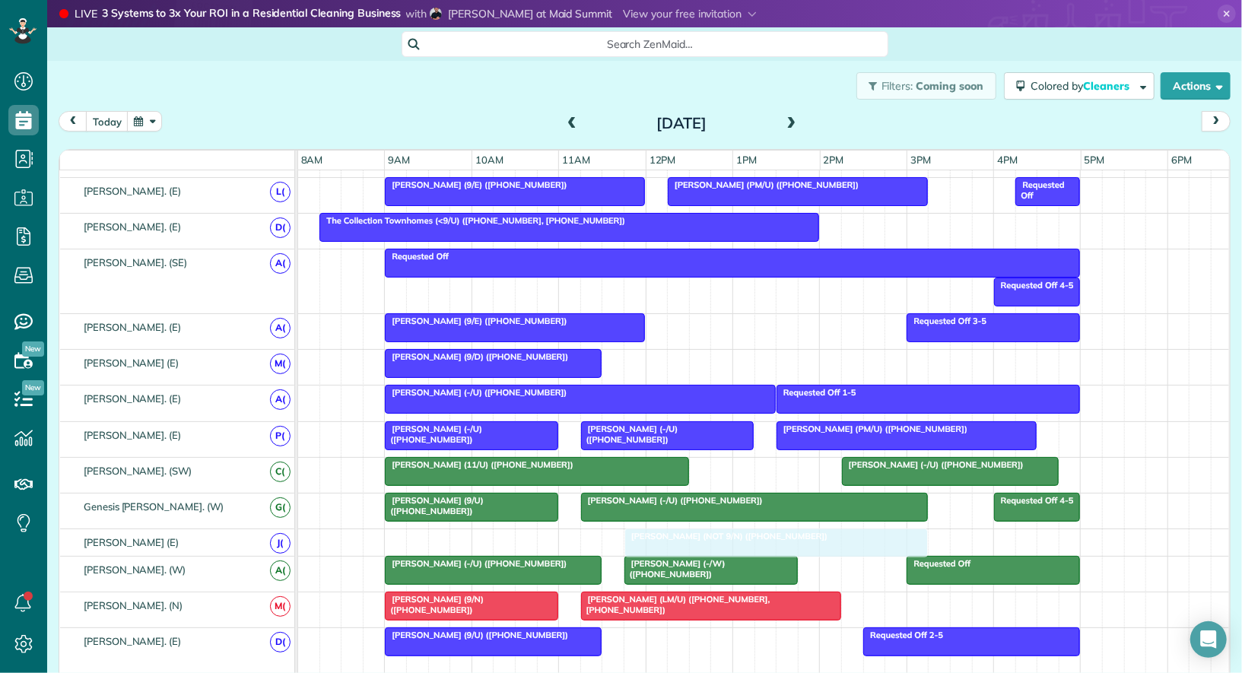
drag, startPoint x: 700, startPoint y: 352, endPoint x: 696, endPoint y: 523, distance: 170.5
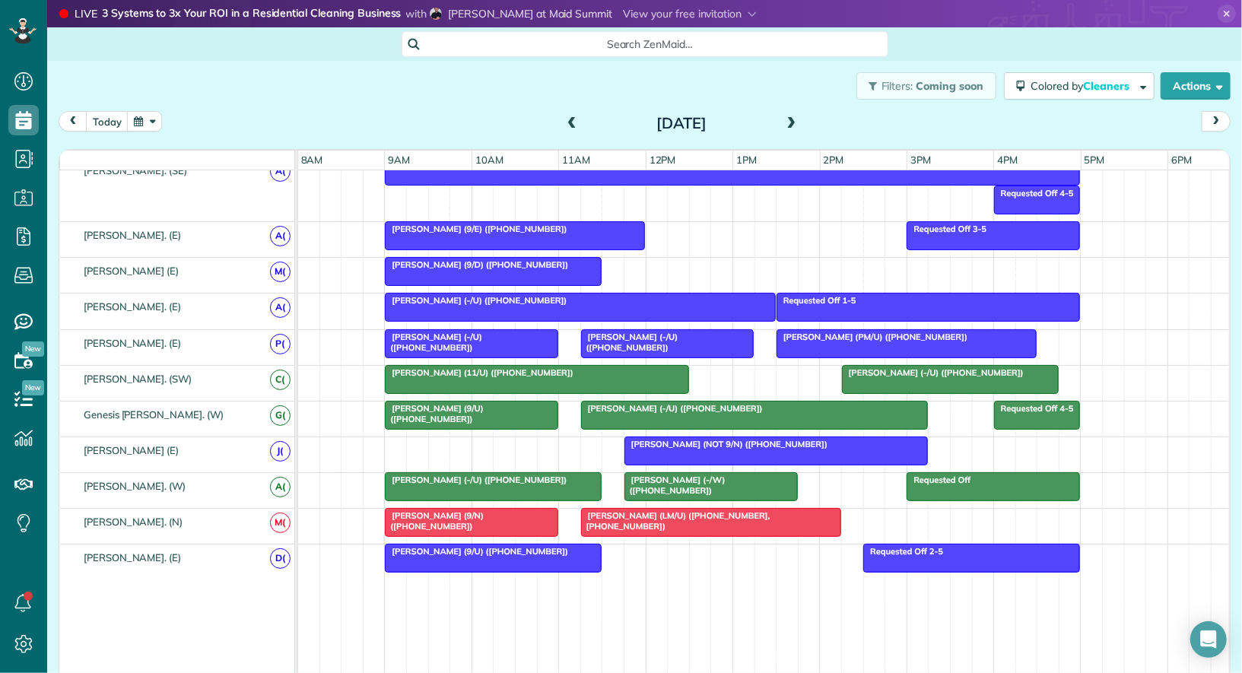
click at [941, 479] on div at bounding box center [994, 486] width 172 height 27
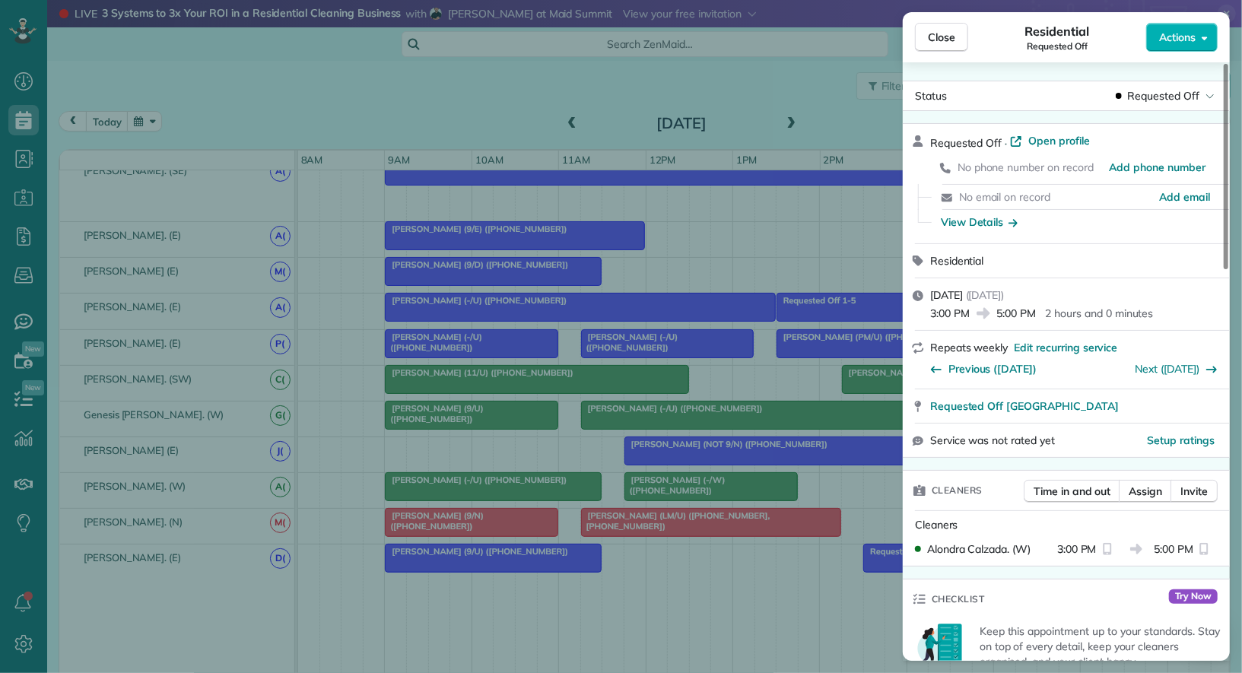
click at [1187, 44] on span "Actions" at bounding box center [1177, 37] width 37 height 15
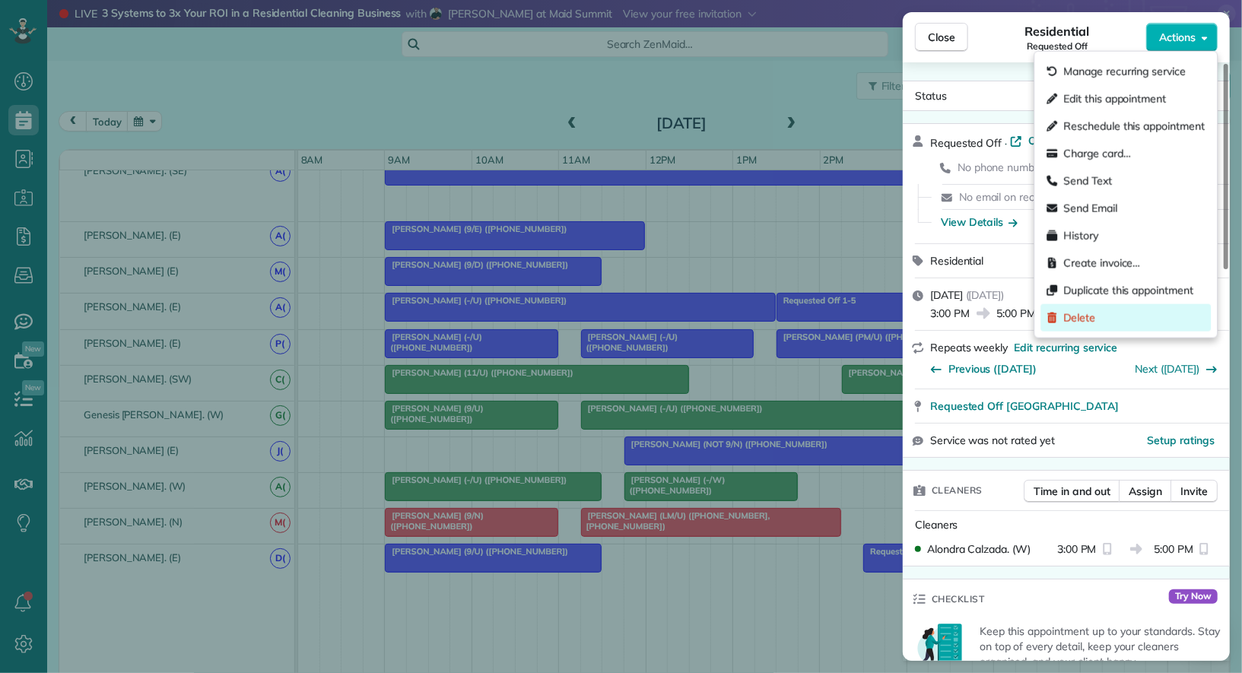
click at [1144, 310] on div "Delete" at bounding box center [1126, 317] width 170 height 27
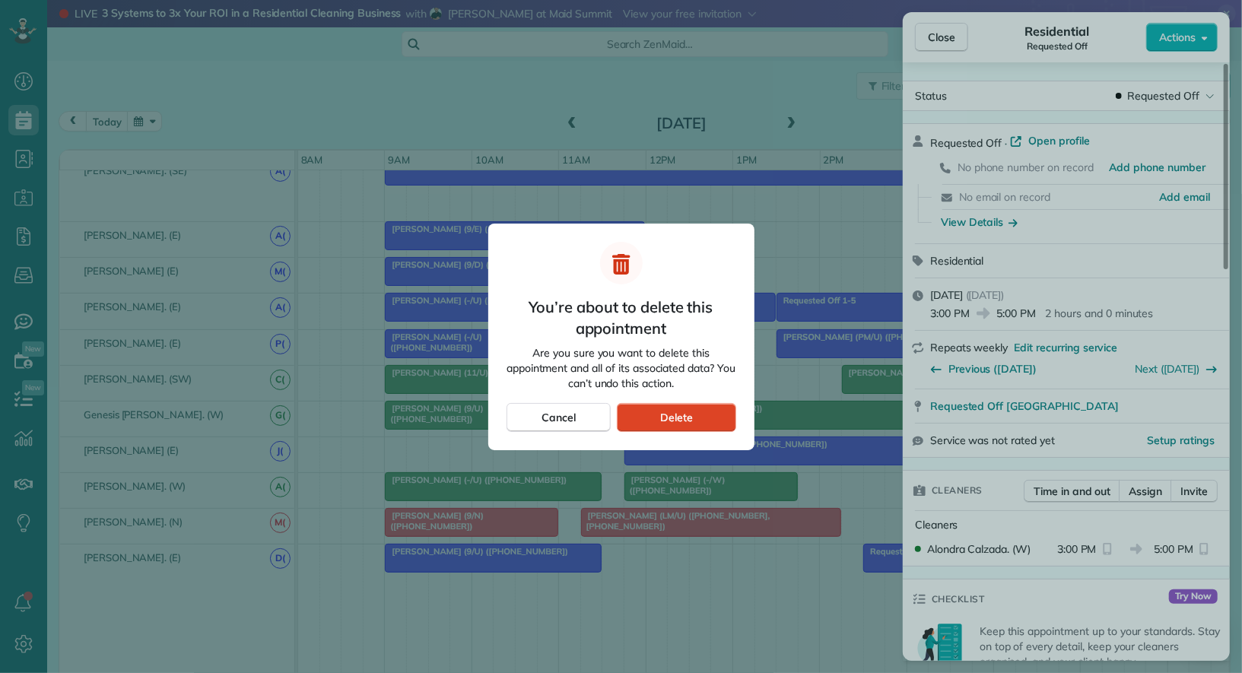
click at [671, 420] on span "Delete" at bounding box center [676, 417] width 33 height 15
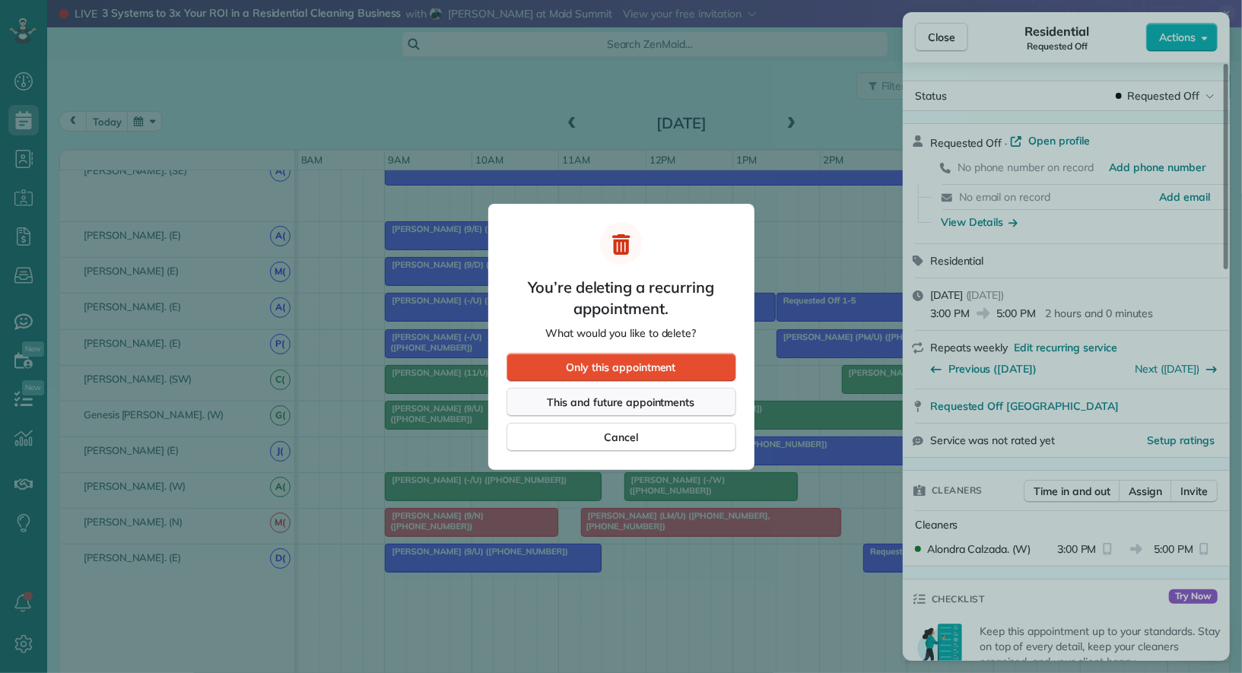
click at [661, 396] on span "This and future appointments" at bounding box center [622, 402] width 148 height 15
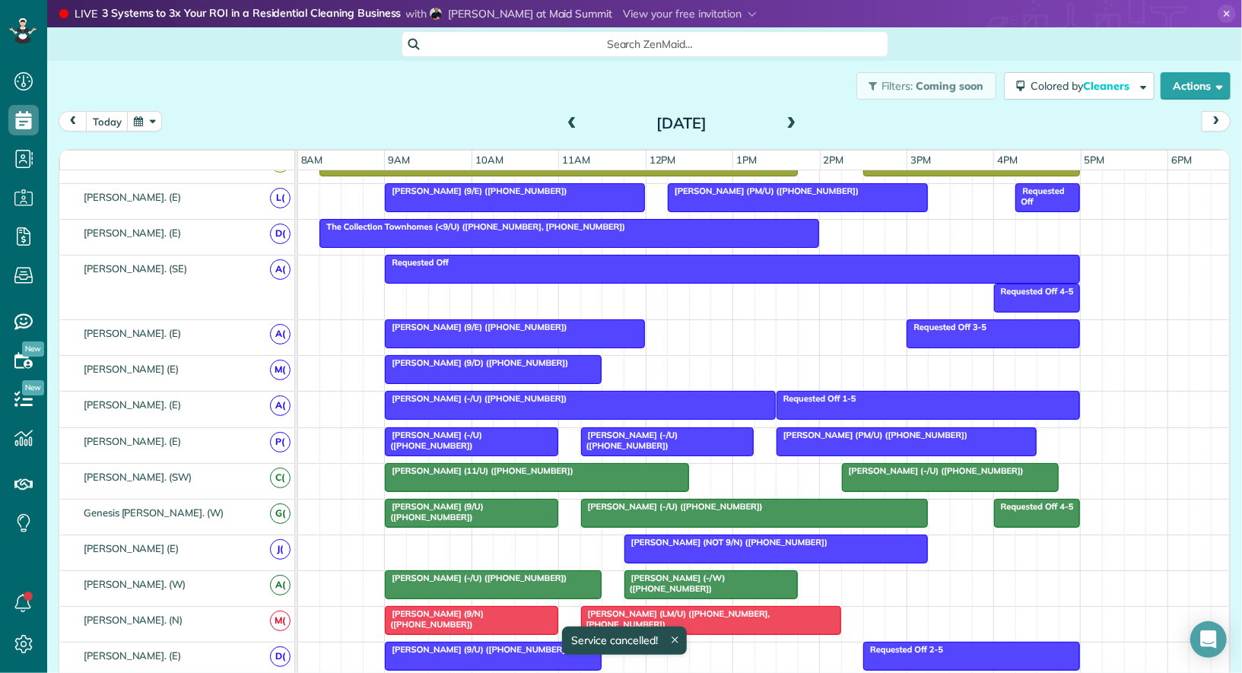
scroll to position [511, 0]
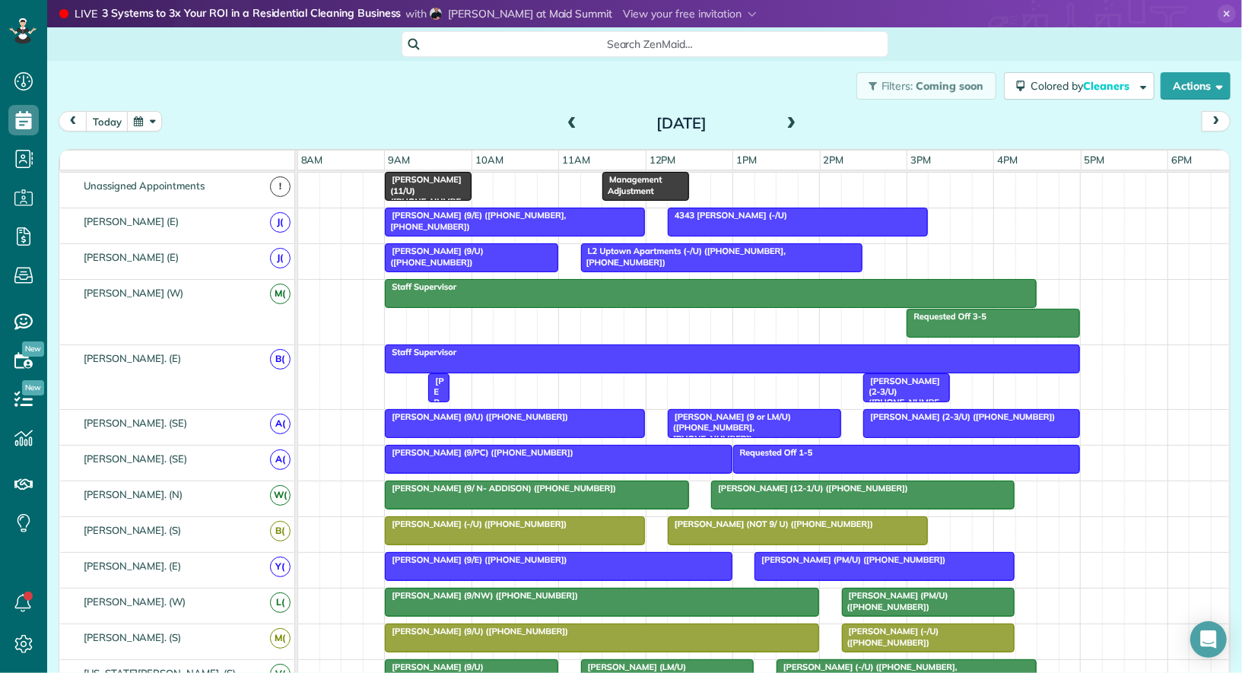
click at [779, 187] on div "Management Adjustment [PERSON_NAME] (11/U) ([PHONE_NUMBER])" at bounding box center [765, 190] width 934 height 35
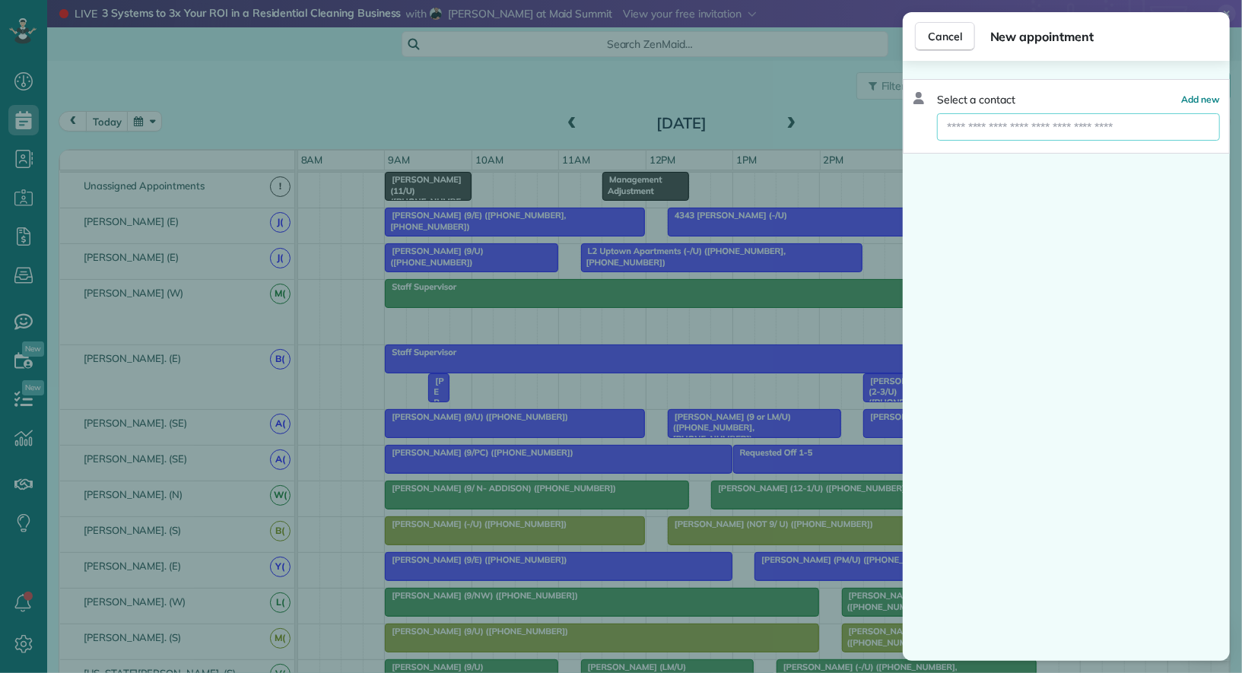
click at [1026, 129] on input "text" at bounding box center [1078, 126] width 283 height 27
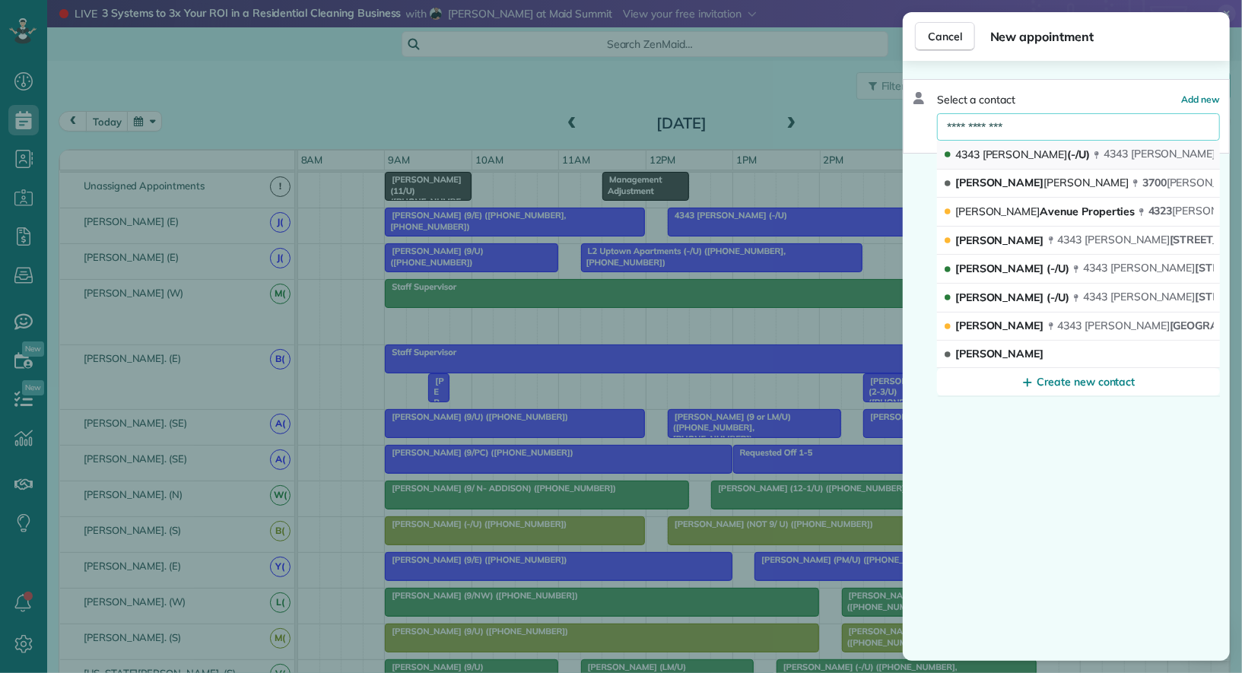
type input "**********"
click at [1048, 157] on span "4343 [PERSON_NAME] (-/U)" at bounding box center [1023, 155] width 135 height 14
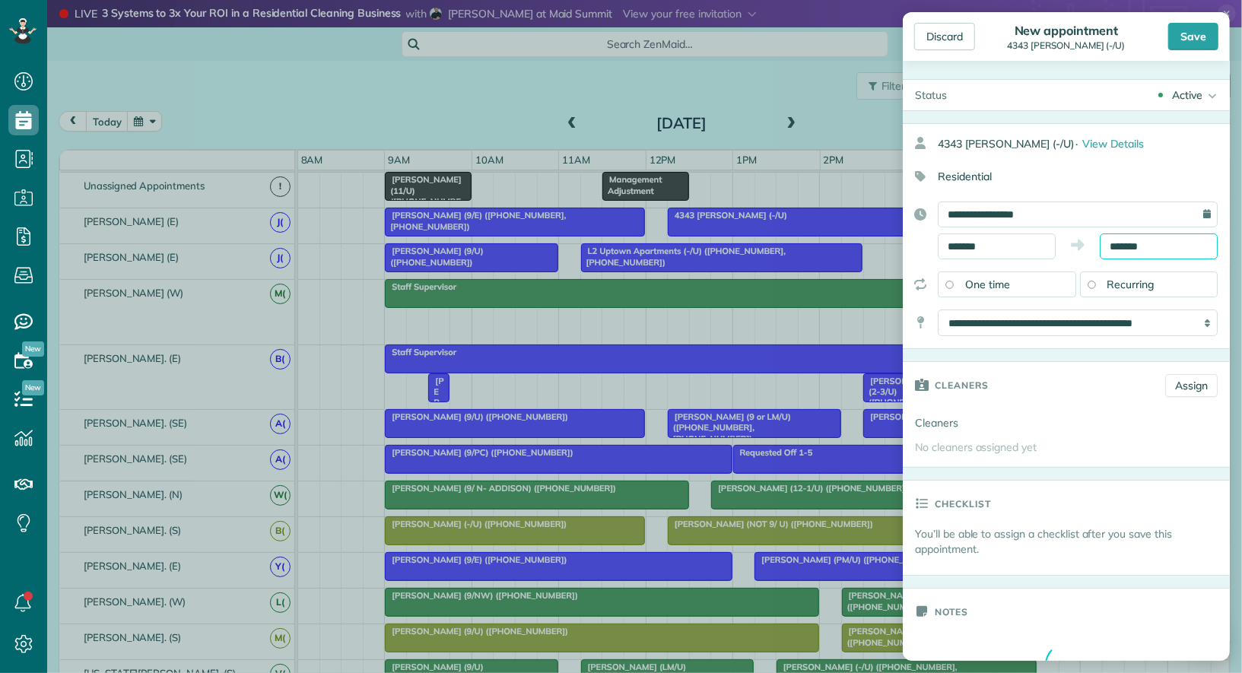
click at [1117, 244] on input "*******" at bounding box center [1159, 247] width 118 height 26
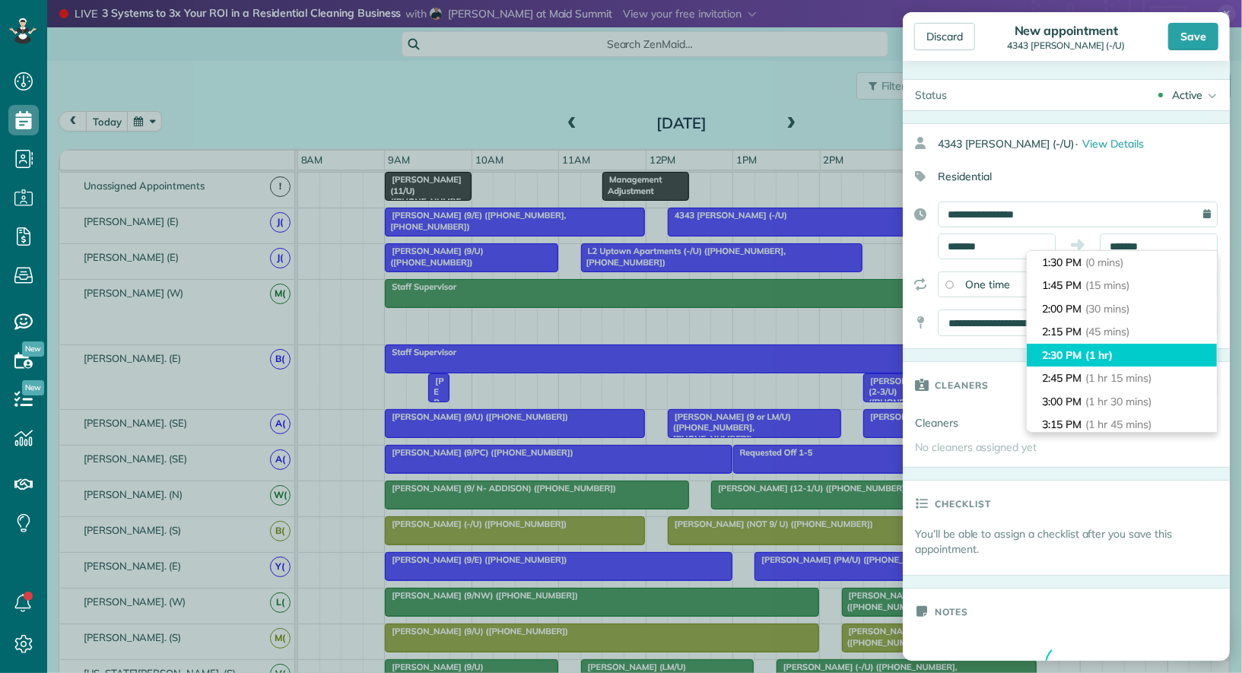
type input "*******"
click at [1111, 345] on li "2:30 PM (1 hr)" at bounding box center [1122, 356] width 190 height 24
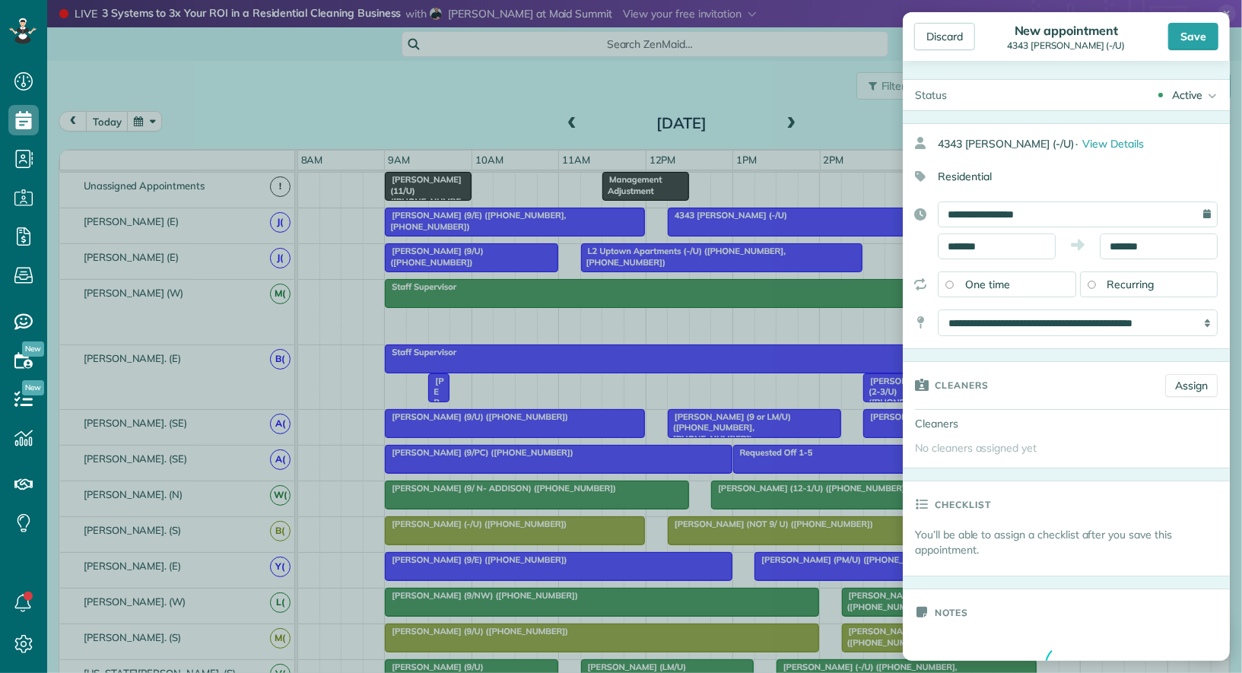
click at [1188, 98] on div "Active" at bounding box center [1187, 94] width 30 height 15
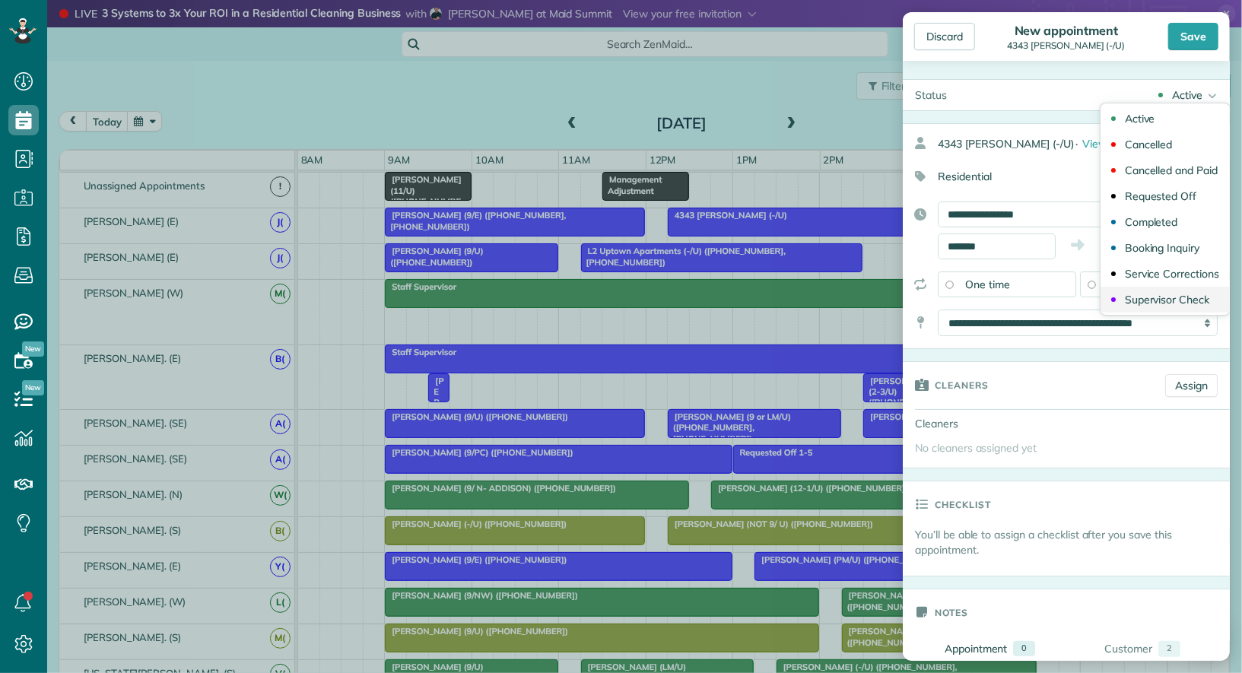
click at [1176, 294] on div "Supervisor Check" at bounding box center [1167, 299] width 84 height 11
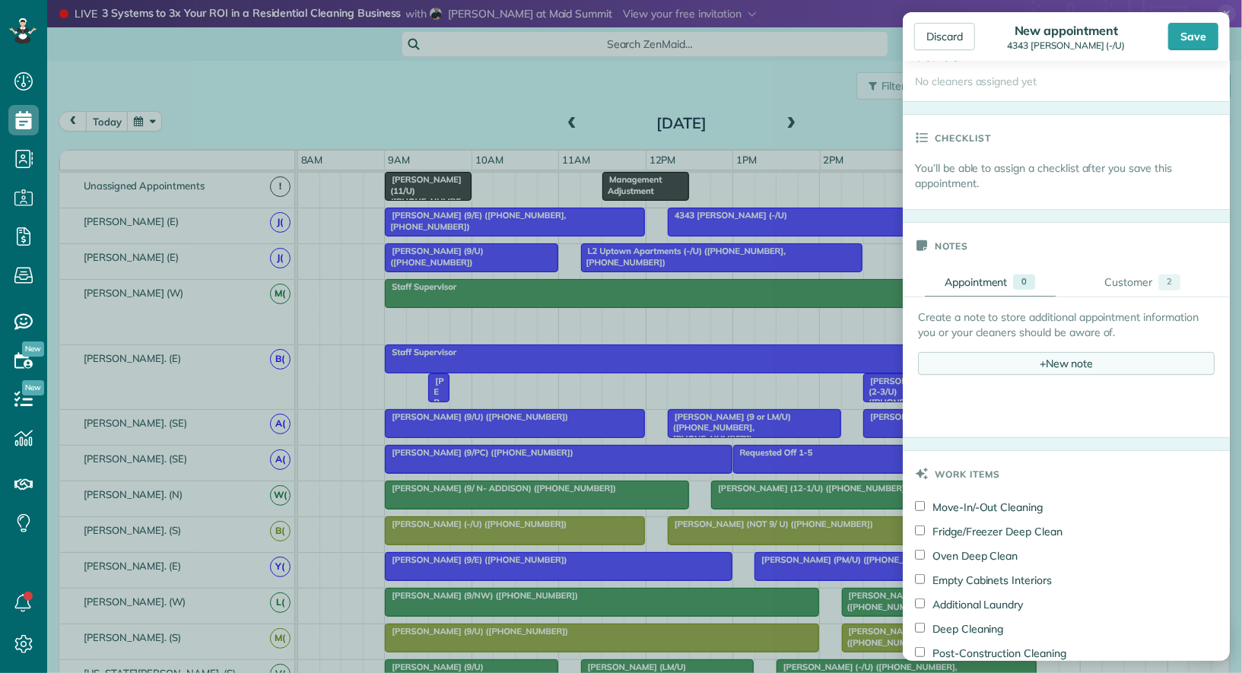
click at [1070, 363] on div "+ New note" at bounding box center [1066, 363] width 297 height 23
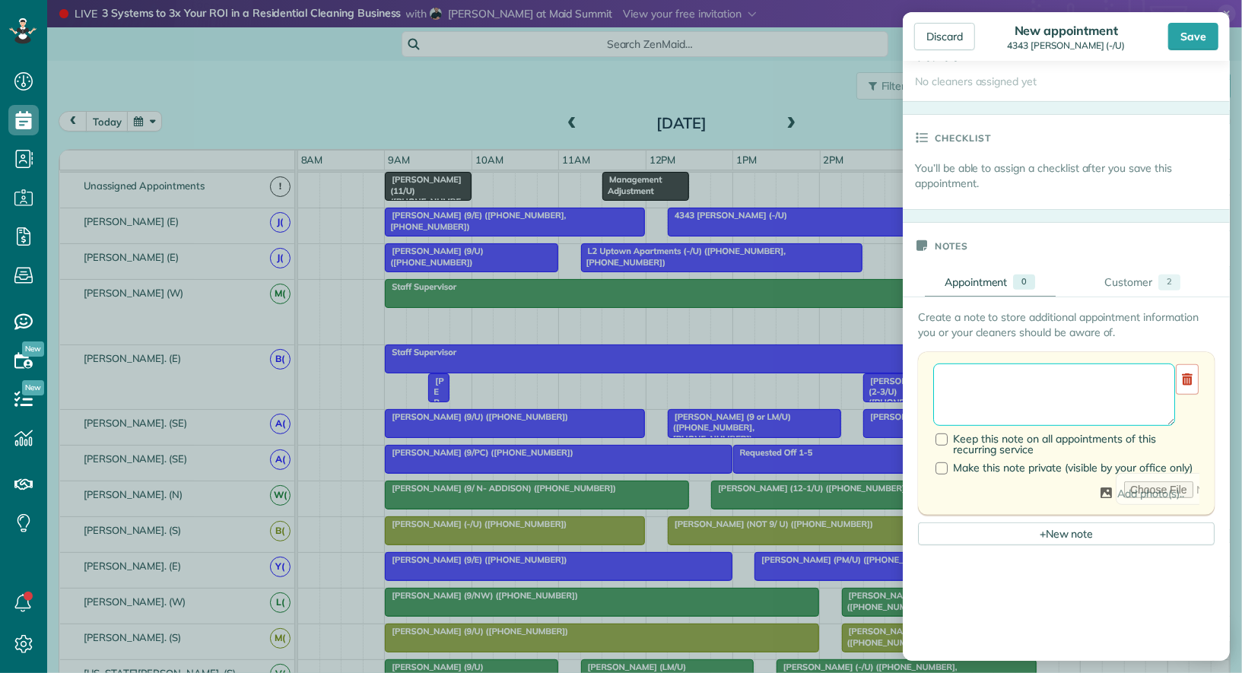
click at [1043, 371] on textarea at bounding box center [1055, 395] width 242 height 62
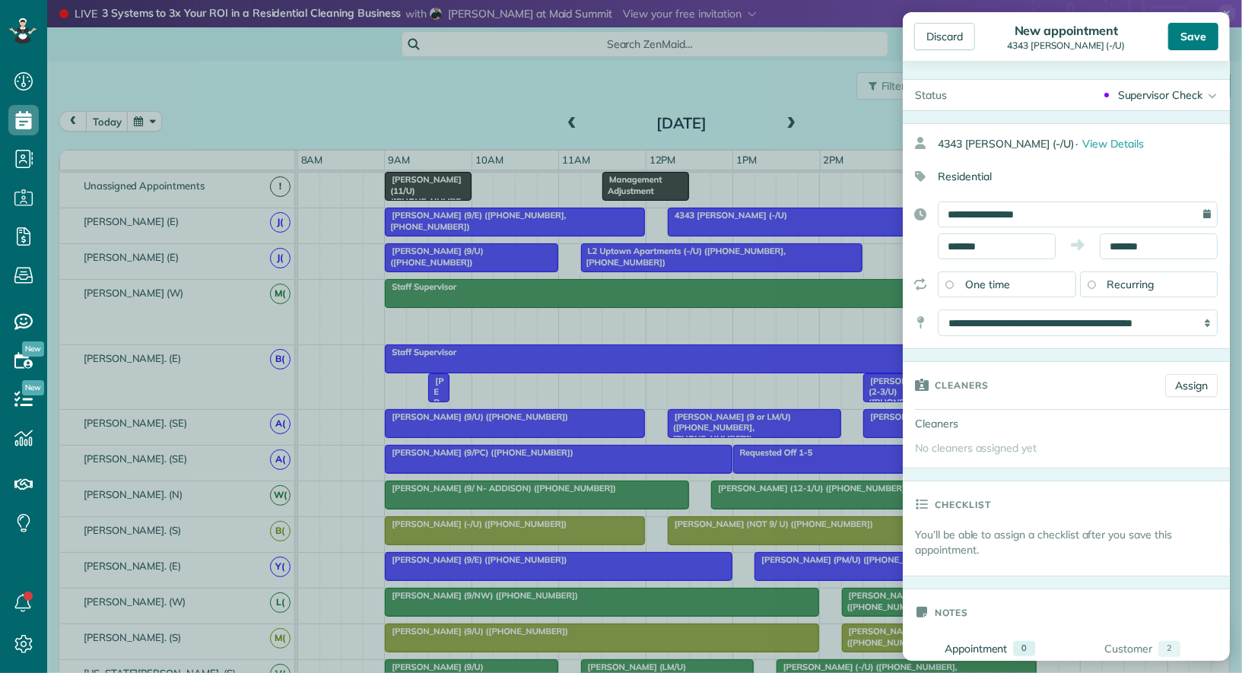
type textarea "**********"
click at [1198, 40] on div "Save" at bounding box center [1194, 36] width 50 height 27
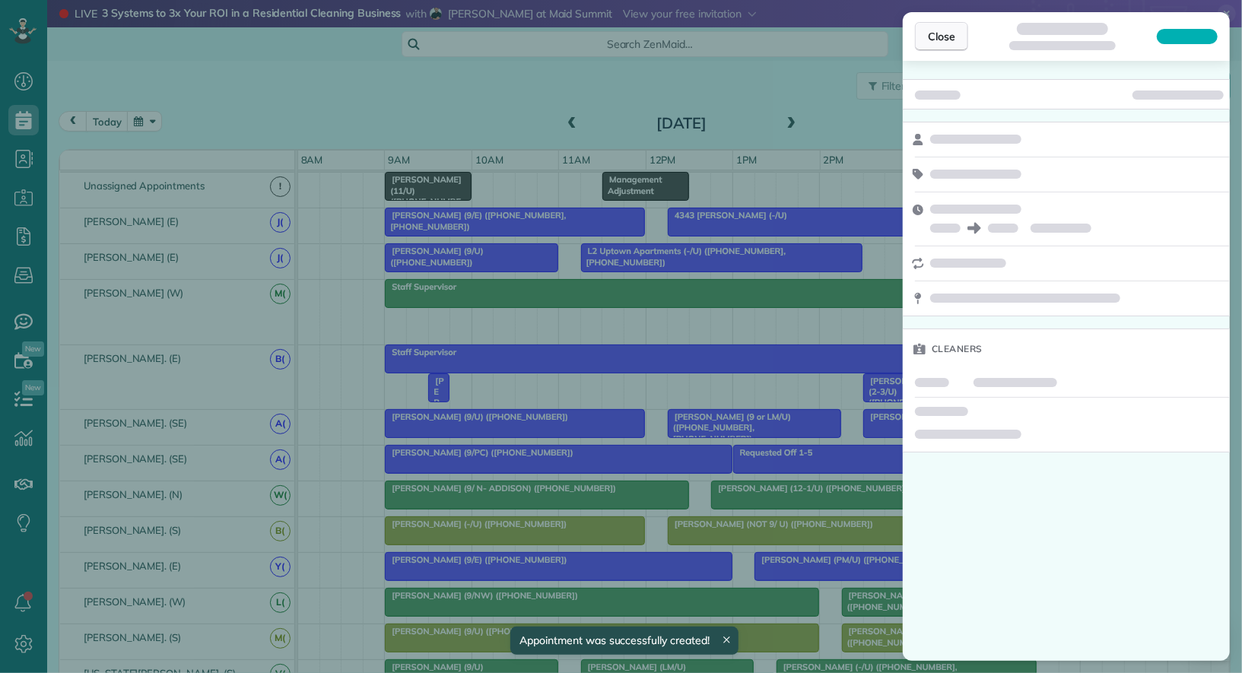
click at [951, 41] on span "Close" at bounding box center [941, 36] width 27 height 15
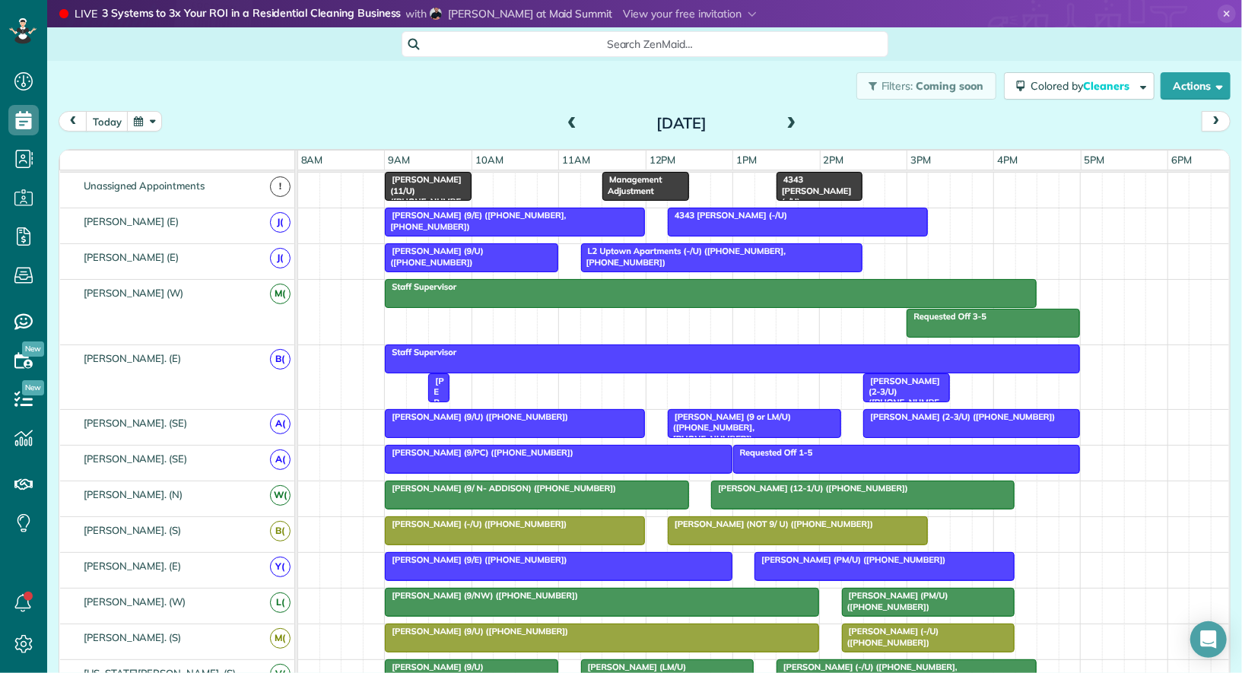
click at [432, 384] on div at bounding box center [430, 388] width 5 height 29
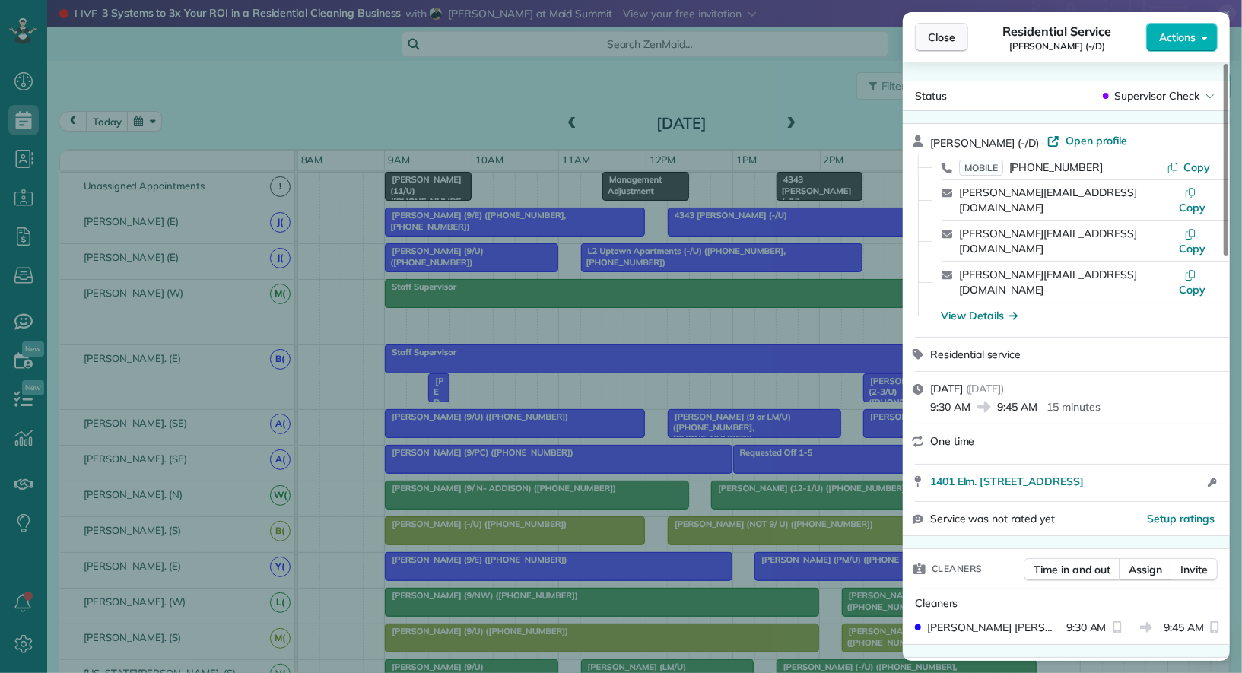
click at [950, 38] on span "Close" at bounding box center [941, 37] width 27 height 15
